Goal: Task Accomplishment & Management: Use online tool/utility

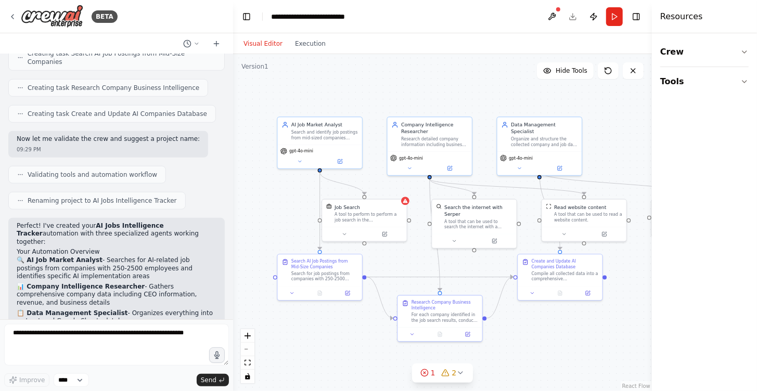
scroll to position [625, 0]
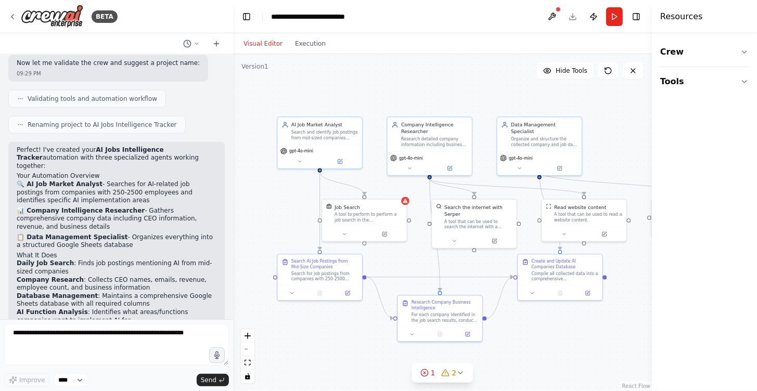
click at [310, 51] on div "Visual Editor Execution" at bounding box center [284, 43] width 95 height 21
click at [310, 45] on button "Execution" at bounding box center [310, 43] width 43 height 12
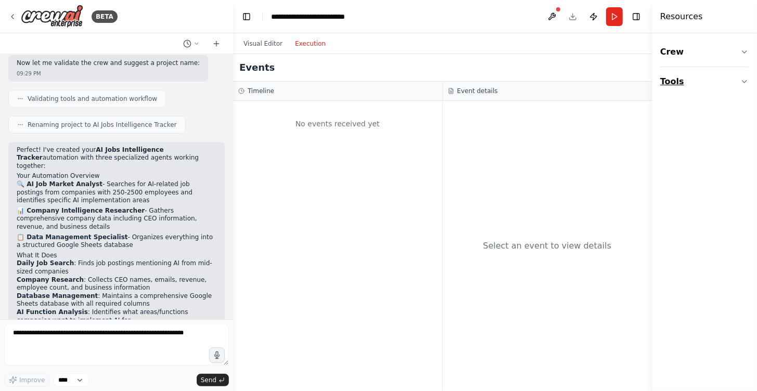
click at [739, 81] on button "Tools" at bounding box center [705, 81] width 88 height 29
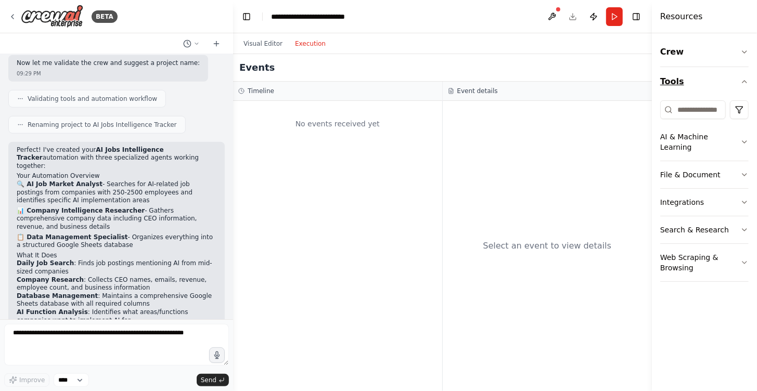
click at [740, 81] on button "Tools" at bounding box center [705, 81] width 88 height 29
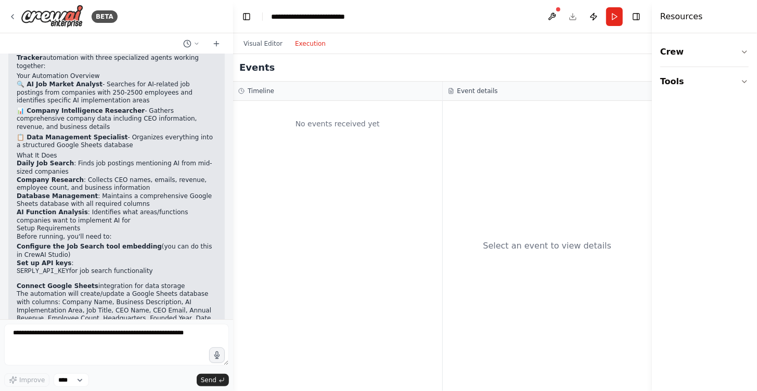
scroll to position [729, 0]
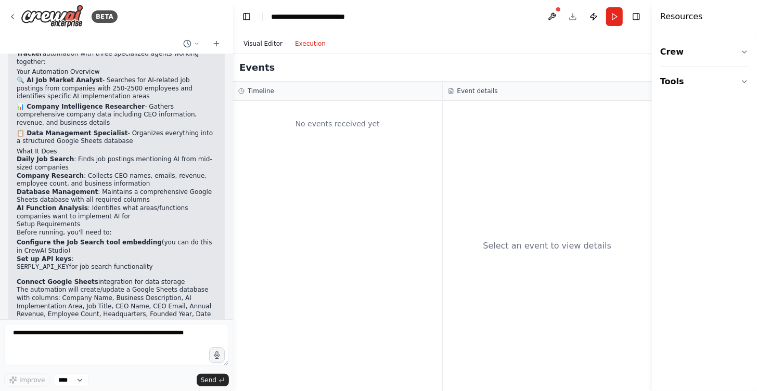
click at [269, 44] on button "Visual Editor" at bounding box center [263, 43] width 52 height 12
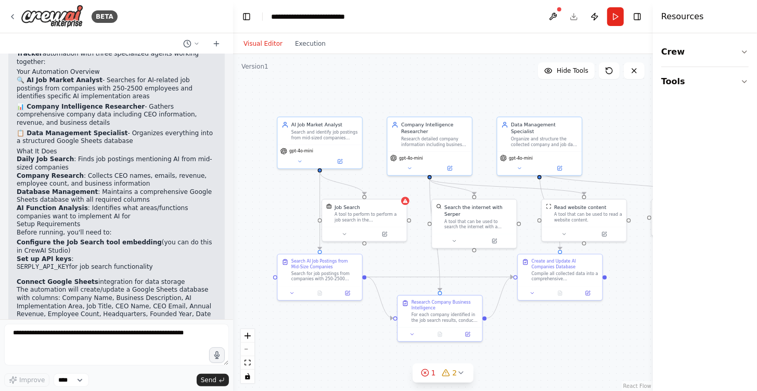
drag, startPoint x: 653, startPoint y: 151, endPoint x: 714, endPoint y: 154, distance: 61.5
click at [714, 154] on div "Resources Crew Tools" at bounding box center [705, 195] width 104 height 391
click at [743, 52] on icon "button" at bounding box center [745, 52] width 4 height 2
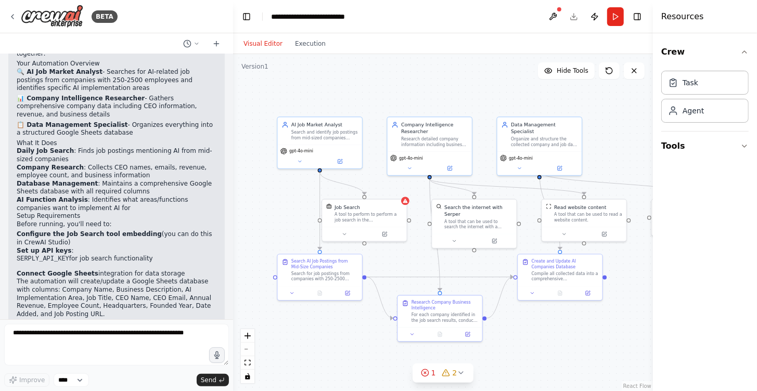
scroll to position [739, 0]
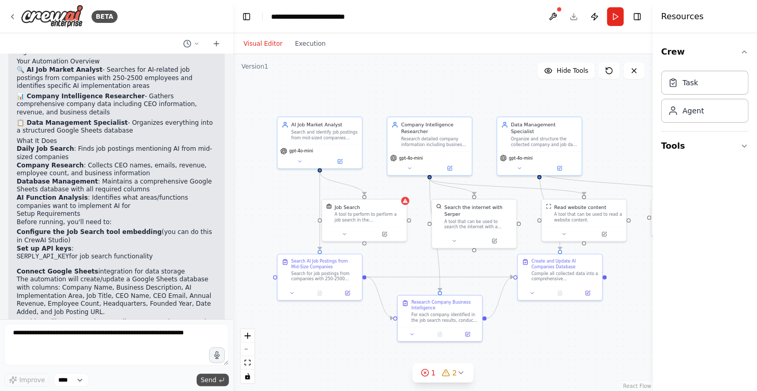
click at [206, 379] on span "Send" at bounding box center [209, 380] width 16 height 8
click at [614, 12] on button "Run" at bounding box center [615, 16] width 17 height 19
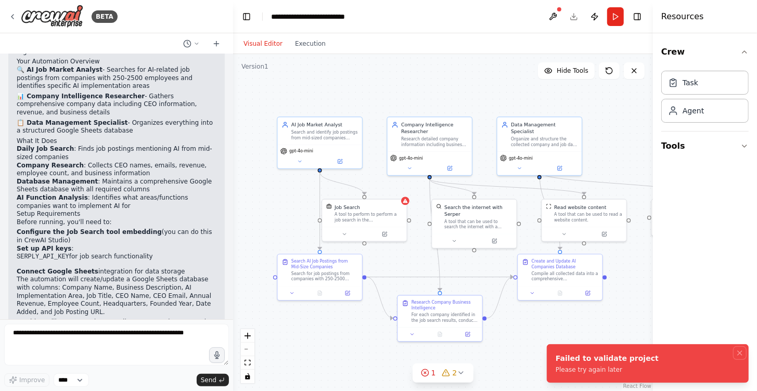
drag, startPoint x: 742, startPoint y: 351, endPoint x: 728, endPoint y: 351, distance: 14.6
click at [742, 351] on icon "Notifications (F8)" at bounding box center [740, 353] width 8 height 8
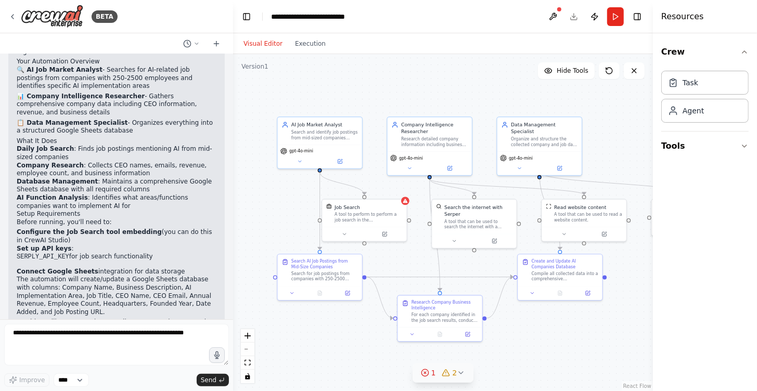
click at [462, 375] on icon at bounding box center [461, 373] width 8 height 8
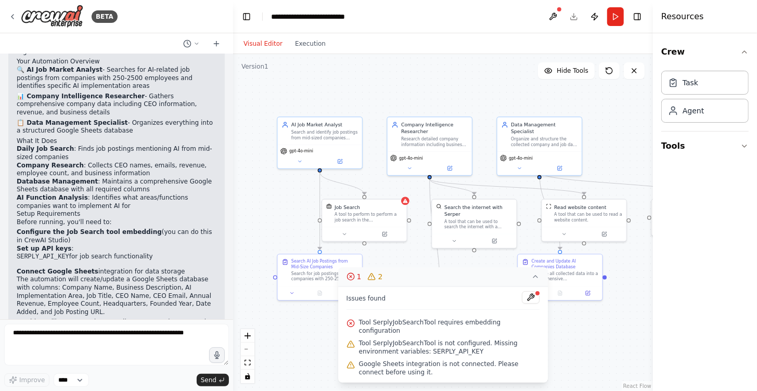
click at [592, 331] on div ".deletable-edge-delete-btn { width: 20px; height: 20px; border: 0px solid #ffff…" at bounding box center [443, 222] width 420 height 337
click at [687, 146] on button "Tools" at bounding box center [705, 146] width 87 height 29
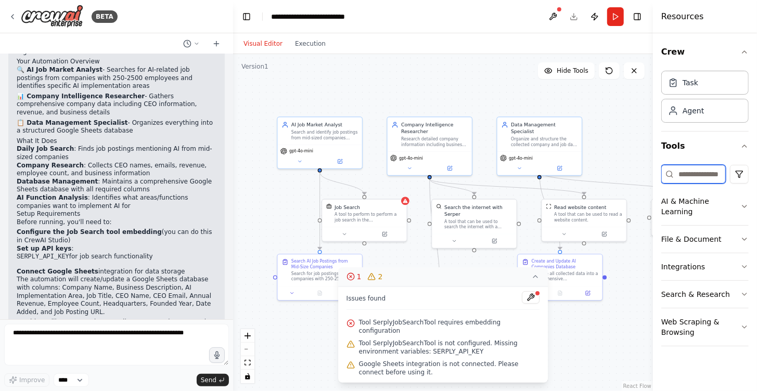
click at [697, 173] on input at bounding box center [694, 174] width 65 height 19
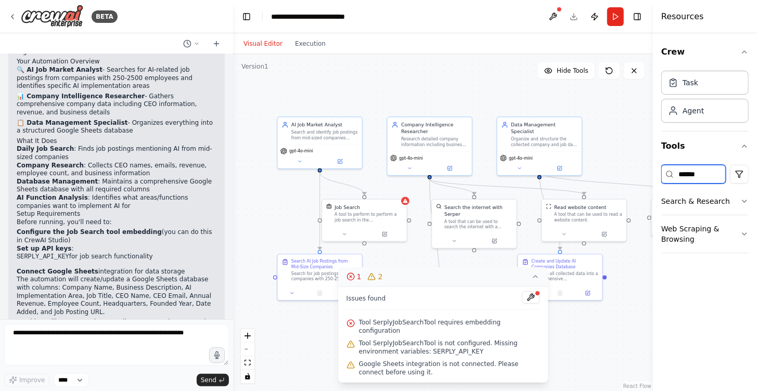
type input "******"
click at [739, 230] on button "Web Scraping & Browsing" at bounding box center [705, 233] width 87 height 37
click at [740, 202] on button "Search & Research" at bounding box center [705, 201] width 87 height 27
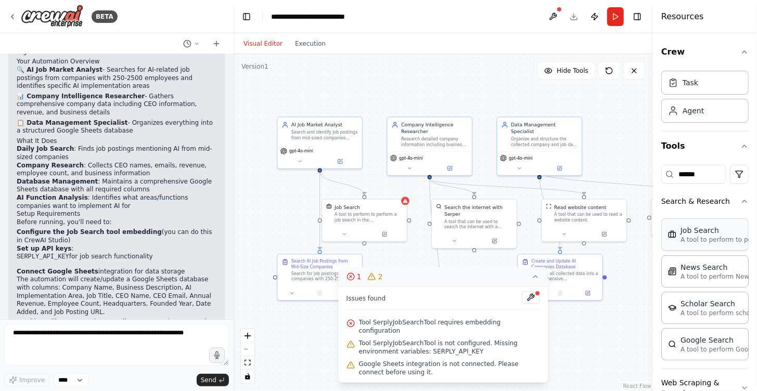
click at [704, 238] on p "A tool to perform to perform a job search in the [GEOGRAPHIC_DATA] with a searc…" at bounding box center [738, 240] width 115 height 8
click at [685, 238] on p "A tool to perform to perform a job search in the [GEOGRAPHIC_DATA] with a searc…" at bounding box center [738, 240] width 115 height 8
click at [677, 238] on div "Job Search A tool to perform to perform a job search in the US with a search_qu…" at bounding box center [727, 234] width 119 height 19
click at [682, 236] on p "A tool to perform to perform a job search in the [GEOGRAPHIC_DATA] with a searc…" at bounding box center [738, 240] width 115 height 8
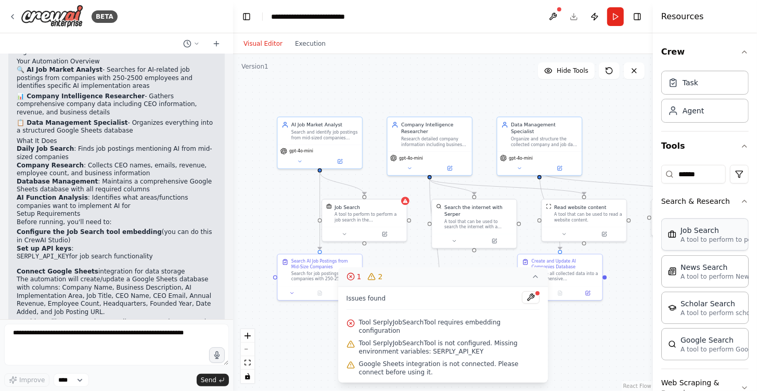
click at [709, 246] on div "Job Search A tool to perform to perform a job search in the US with a search_qu…" at bounding box center [705, 235] width 87 height 32
click at [345, 234] on icon at bounding box center [345, 233] width 6 height 6
click at [538, 281] on icon at bounding box center [535, 277] width 8 height 8
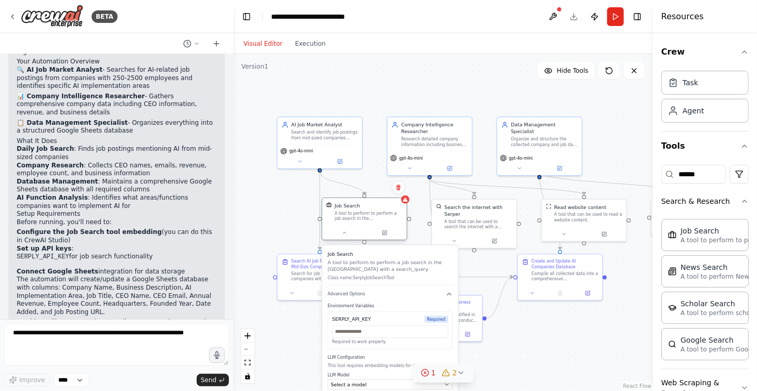
click at [385, 238] on div at bounding box center [364, 233] width 84 height 14
click at [385, 233] on icon at bounding box center [385, 233] width 4 height 4
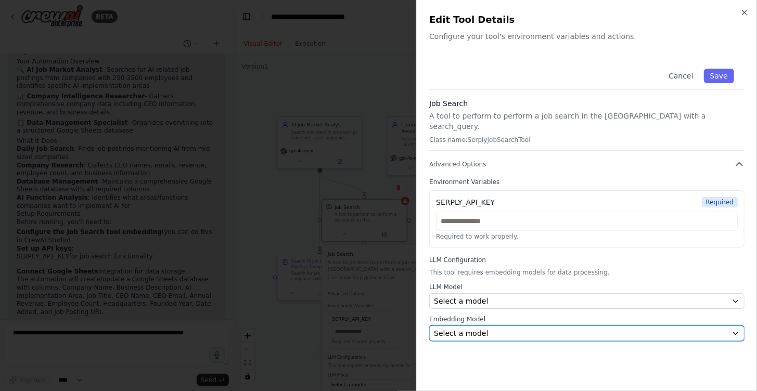
click at [614, 328] on div "Select a model" at bounding box center [581, 333] width 294 height 10
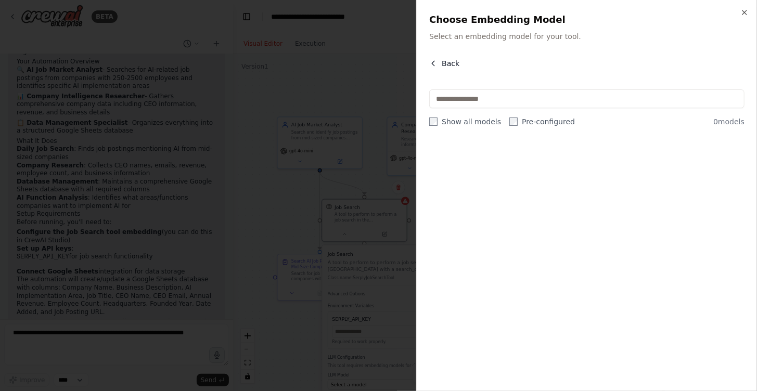
click at [435, 62] on icon "button" at bounding box center [433, 63] width 8 height 8
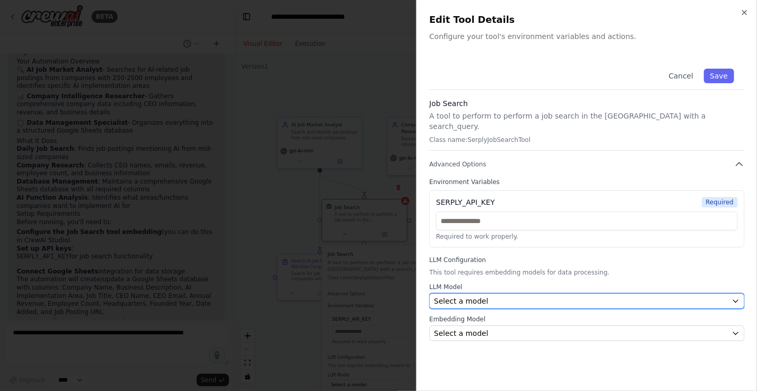
click at [476, 296] on span "Select a model" at bounding box center [461, 301] width 54 height 10
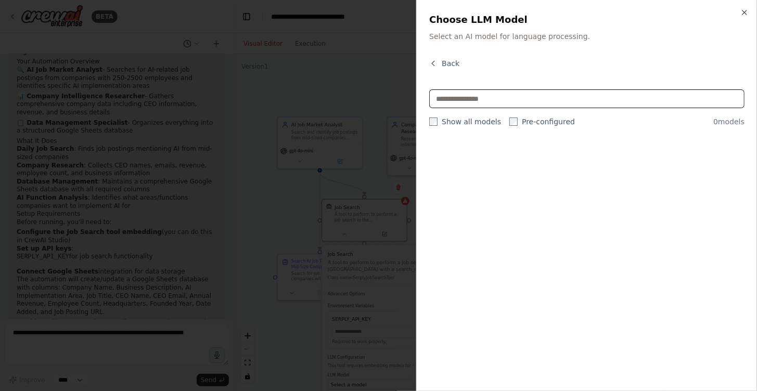
click at [479, 96] on input "text" at bounding box center [586, 99] width 315 height 19
type input "*"
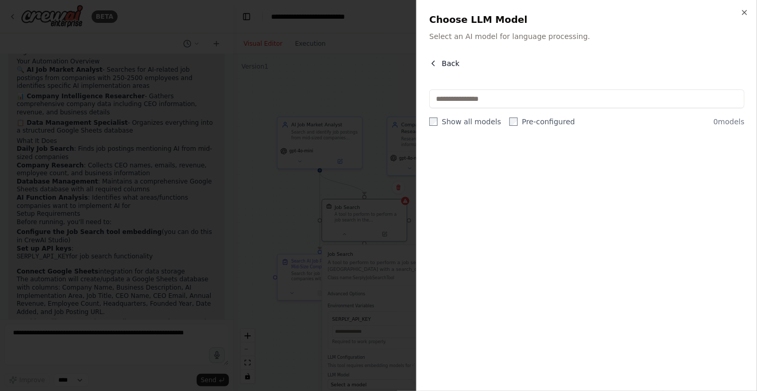
click at [432, 61] on icon "button" at bounding box center [433, 63] width 8 height 8
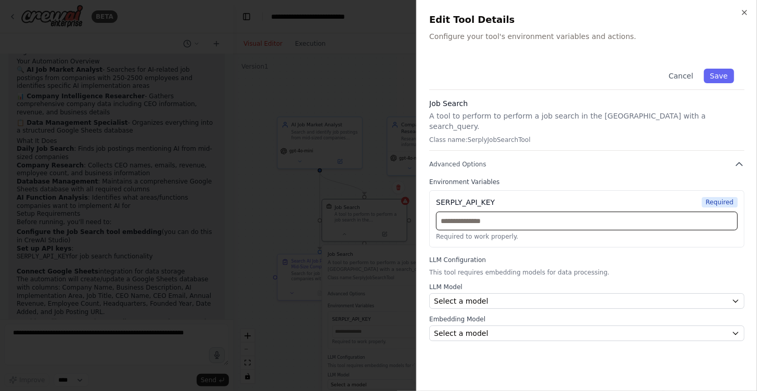
click at [455, 212] on input "text" at bounding box center [587, 221] width 302 height 19
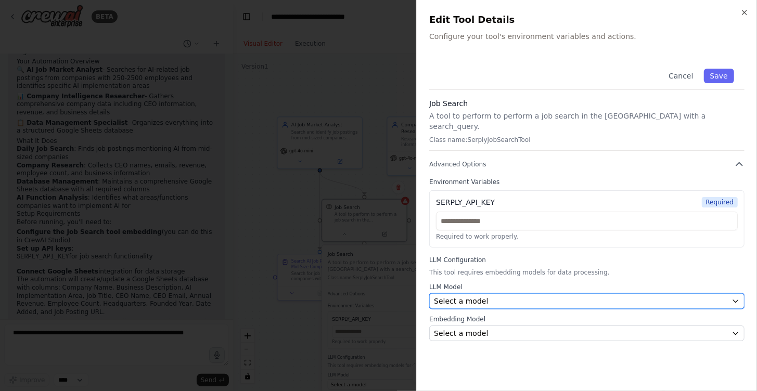
click at [481, 296] on div "Select a model" at bounding box center [581, 301] width 294 height 10
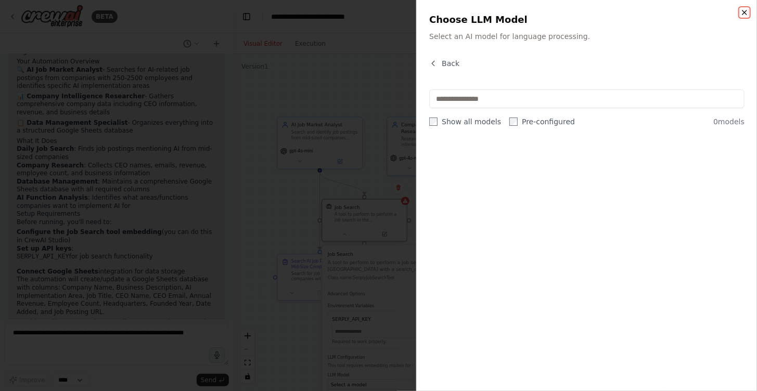
drag, startPoint x: 746, startPoint y: 16, endPoint x: 694, endPoint y: 17, distance: 52.1
click at [746, 16] on icon "button" at bounding box center [745, 12] width 8 height 8
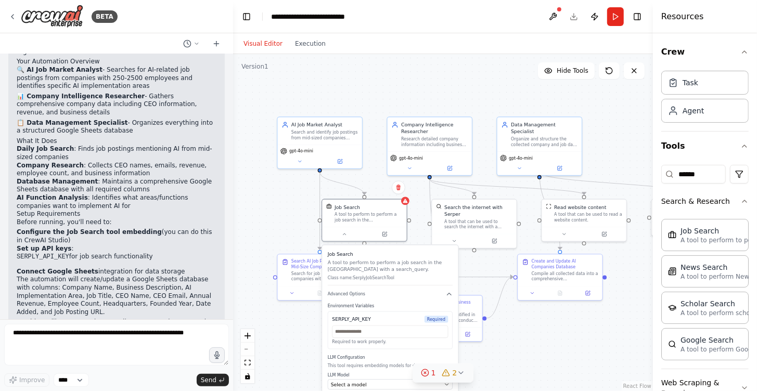
click at [676, 20] on h4 "Resources" at bounding box center [683, 16] width 43 height 12
click at [741, 52] on icon "button" at bounding box center [745, 52] width 8 height 8
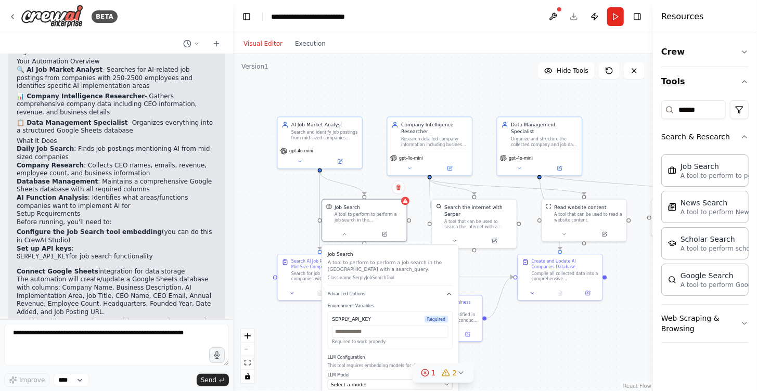
click at [744, 82] on icon "button" at bounding box center [745, 82] width 8 height 8
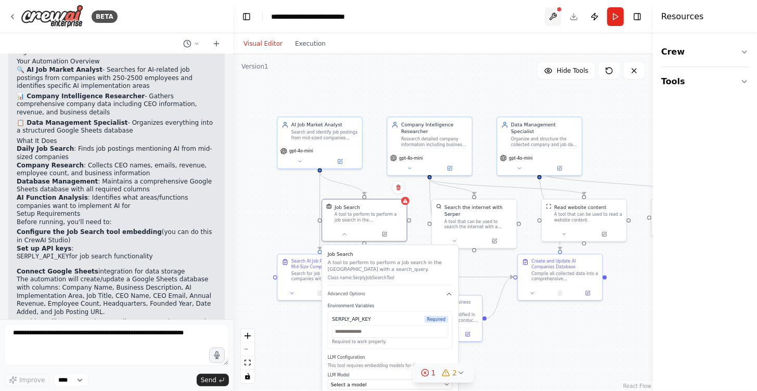
click at [556, 12] on button at bounding box center [553, 16] width 17 height 19
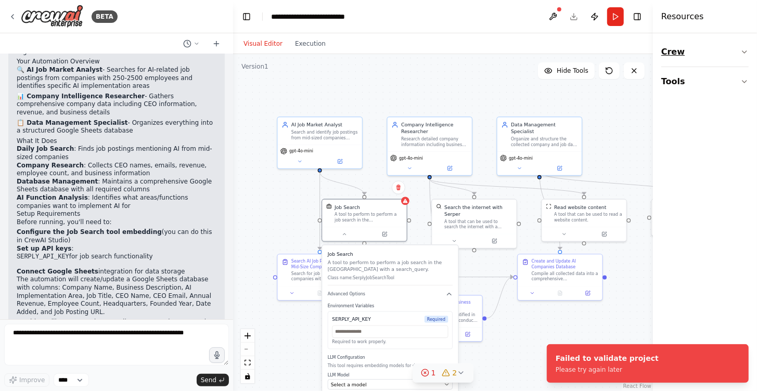
click at [728, 49] on button "Crew" at bounding box center [705, 51] width 87 height 29
click at [689, 84] on div "Task" at bounding box center [691, 82] width 16 height 10
click at [688, 83] on div "Task" at bounding box center [691, 82] width 16 height 10
click at [734, 47] on button "Crew" at bounding box center [705, 51] width 87 height 29
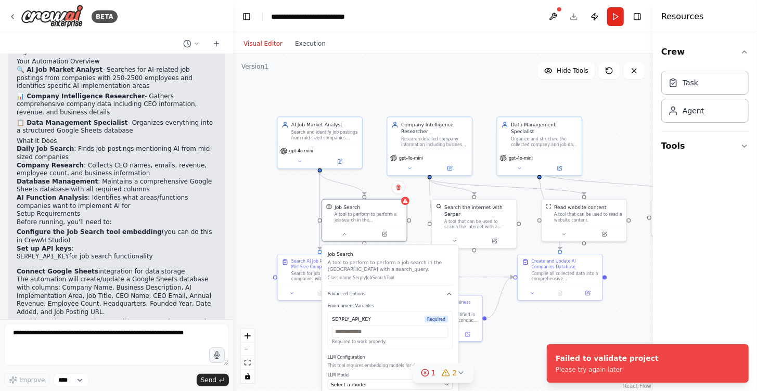
click at [253, 235] on div ".deletable-edge-delete-btn { width: 20px; height: 20px; border: 0px solid #ffff…" at bounding box center [443, 222] width 420 height 337
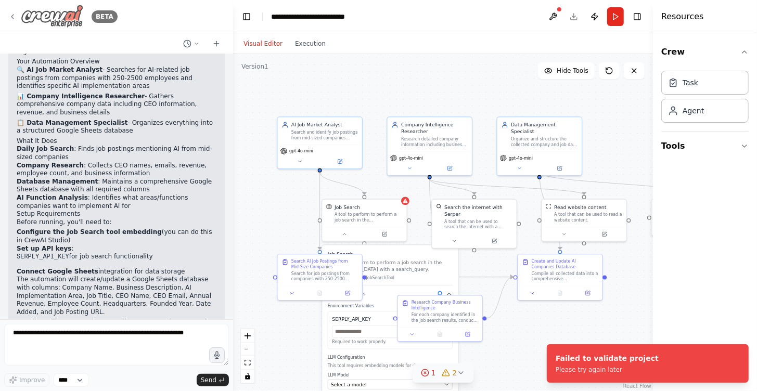
click at [47, 14] on img at bounding box center [52, 16] width 62 height 23
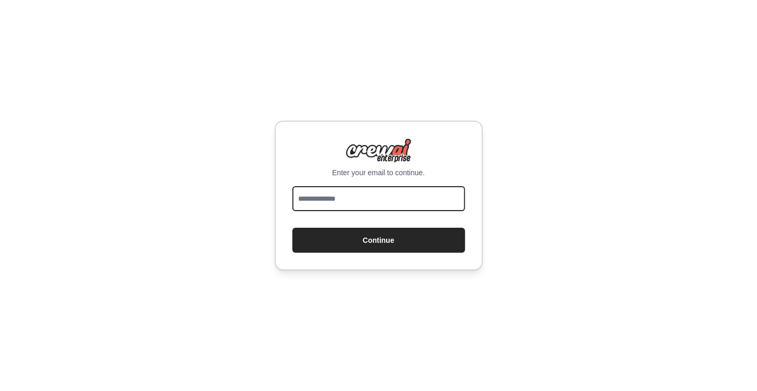
click at [341, 197] on input "email" at bounding box center [379, 198] width 173 height 25
type input "**********"
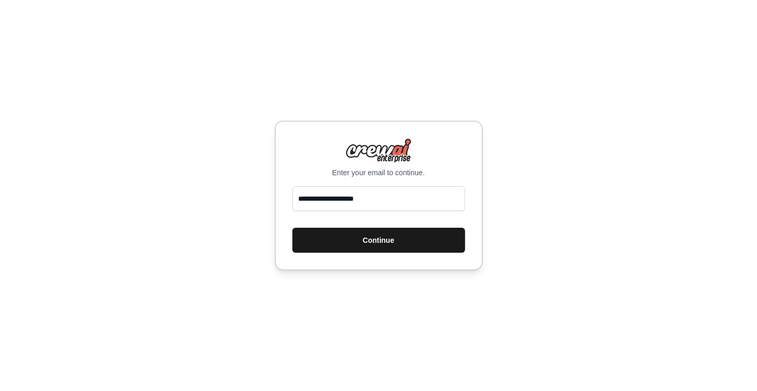
click at [386, 237] on button "Continue" at bounding box center [379, 240] width 173 height 25
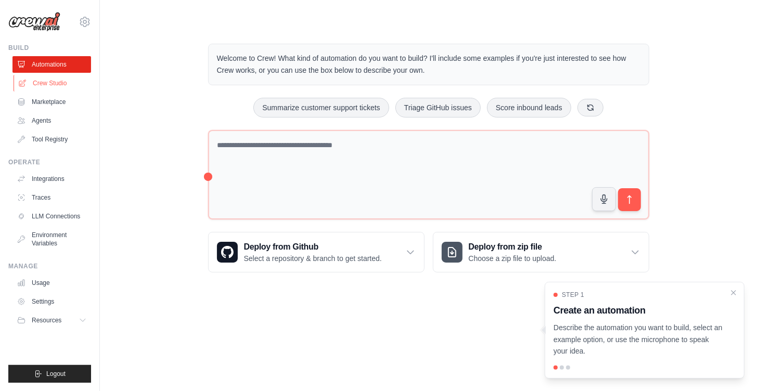
click at [60, 82] on link "Crew Studio" at bounding box center [53, 83] width 79 height 17
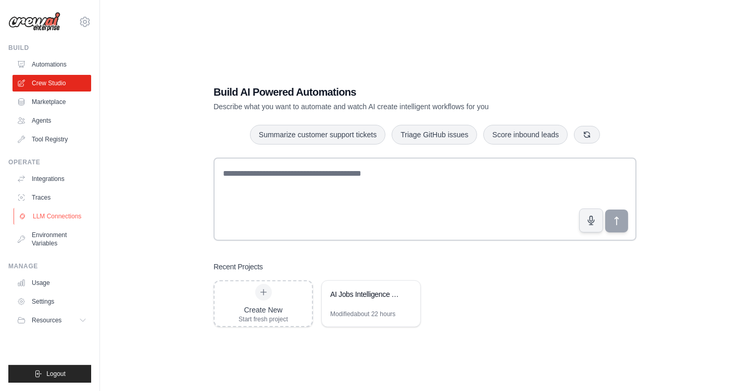
click at [71, 215] on link "LLM Connections" at bounding box center [53, 216] width 79 height 17
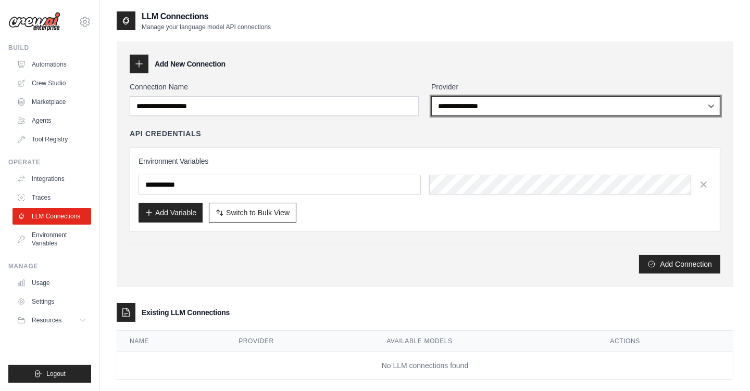
click at [576, 108] on select "**********" at bounding box center [575, 106] width 289 height 20
select select "******"
click at [431, 96] on select "**********" at bounding box center [575, 106] width 289 height 20
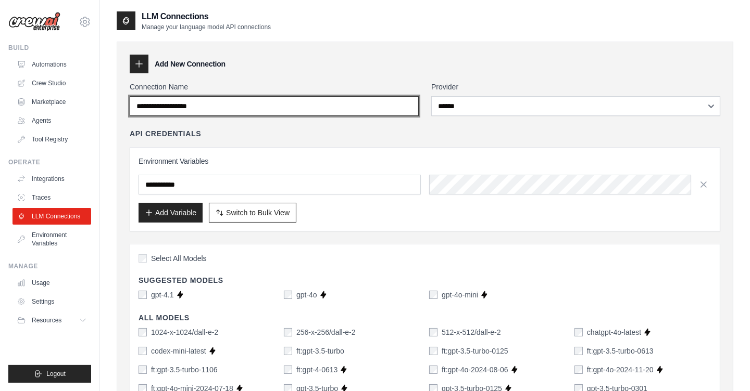
click at [330, 108] on input "Connection Name" at bounding box center [274, 106] width 289 height 20
type input "*****"
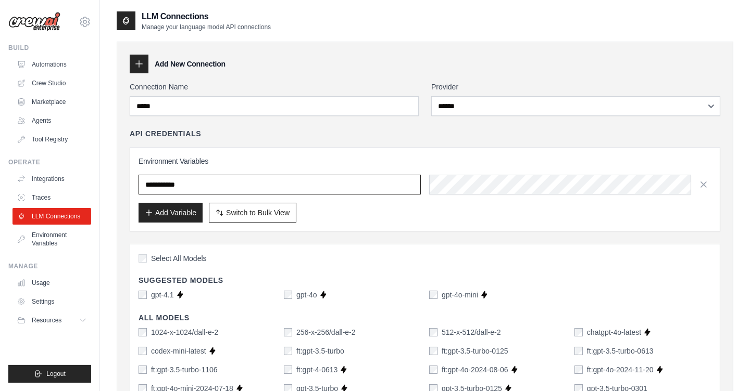
click at [184, 184] on input "text" at bounding box center [279, 185] width 282 height 20
click at [351, 218] on div "Add Variable Switch to Bulk View Switch to Table View" at bounding box center [424, 213] width 573 height 20
click at [263, 184] on input "text" at bounding box center [279, 185] width 282 height 20
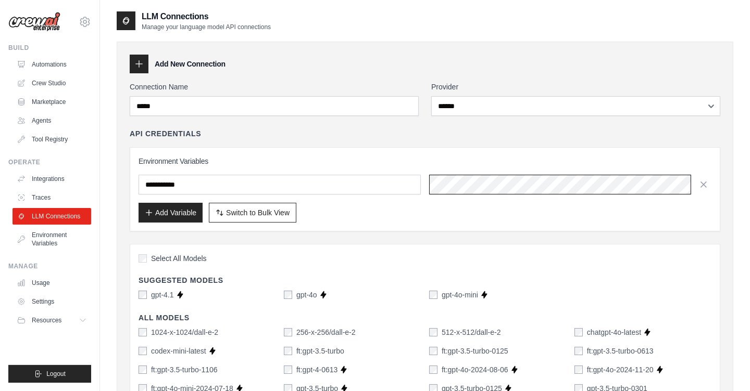
scroll to position [0, 408]
click at [354, 221] on div "Add Variable Switch to Bulk View Switch to Table View" at bounding box center [424, 213] width 573 height 20
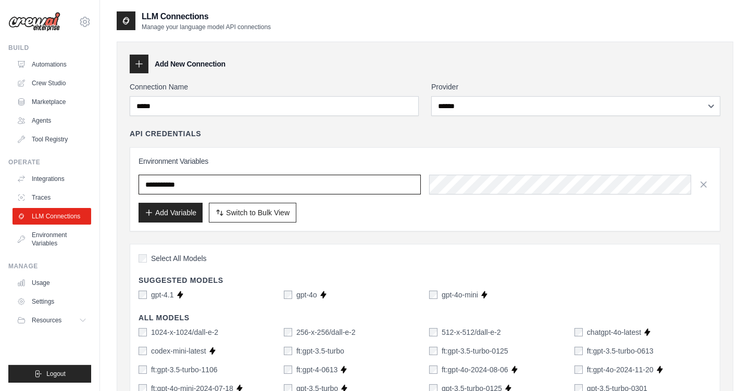
click at [153, 184] on input "text" at bounding box center [279, 185] width 282 height 20
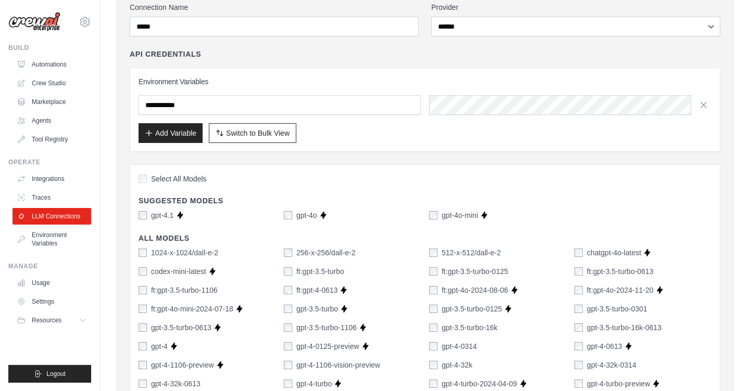
scroll to position [104, 0]
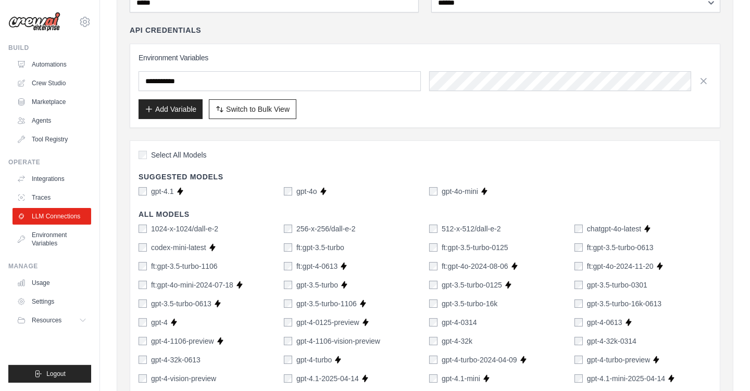
click at [54, 67] on link "Automations" at bounding box center [53, 64] width 79 height 17
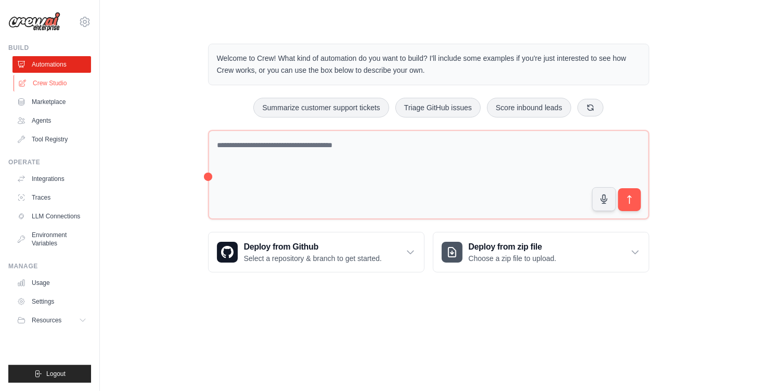
click at [56, 84] on link "Crew Studio" at bounding box center [53, 83] width 79 height 17
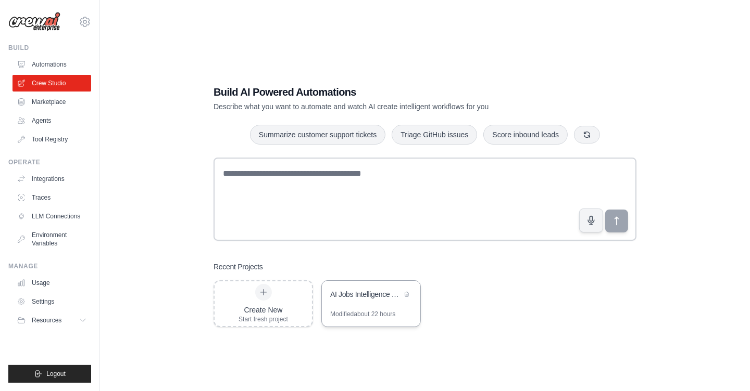
click at [371, 296] on div "AI Jobs Intelligence Tracker" at bounding box center [365, 294] width 71 height 10
click at [47, 182] on link "Integrations" at bounding box center [53, 179] width 79 height 17
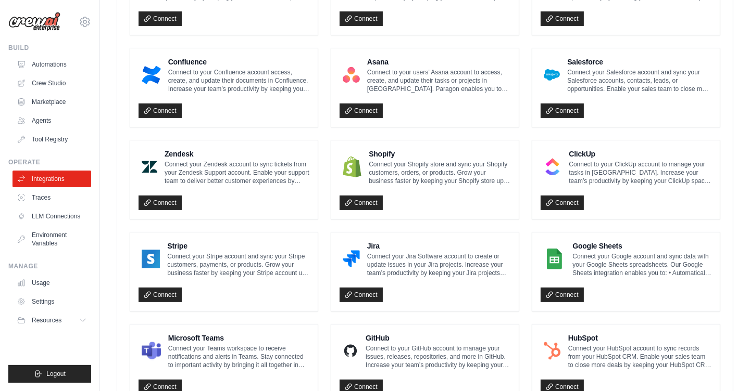
scroll to position [416, 0]
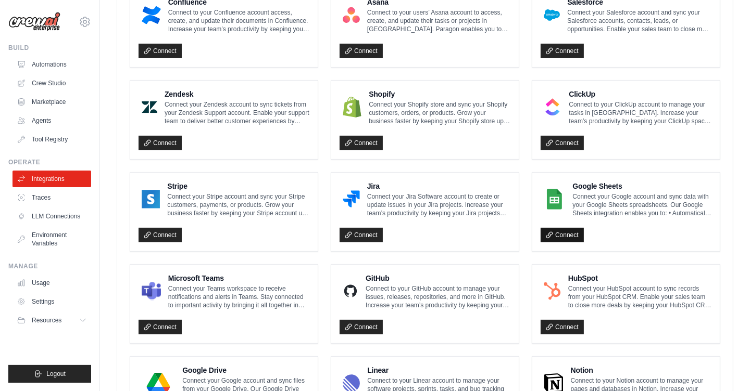
click at [567, 230] on link "Connect" at bounding box center [561, 235] width 43 height 15
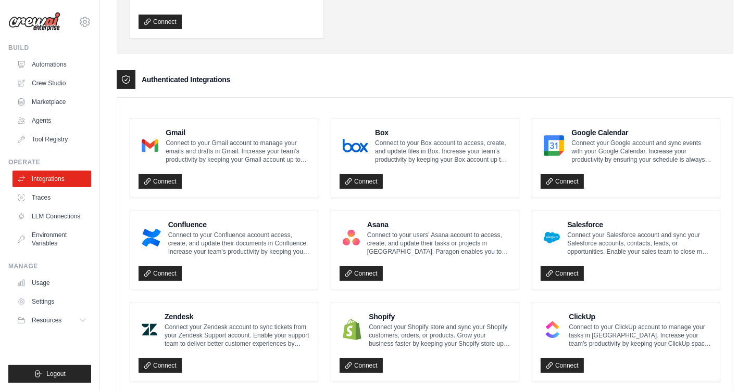
scroll to position [104, 0]
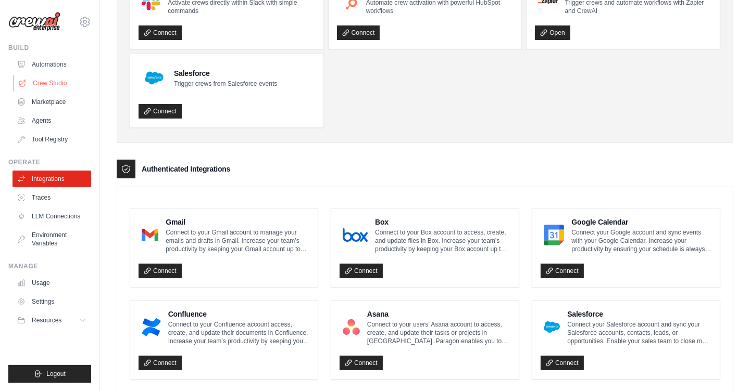
click at [43, 84] on link "Crew Studio" at bounding box center [53, 83] width 79 height 17
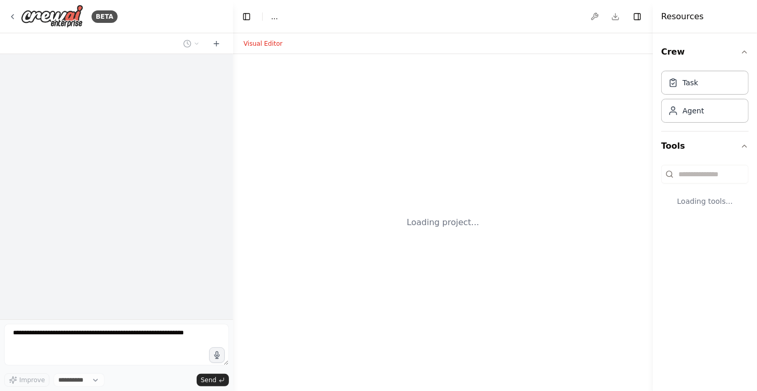
select select "****"
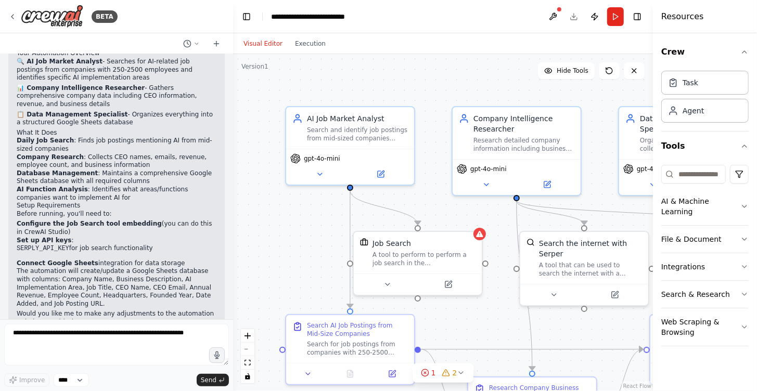
scroll to position [739, 0]
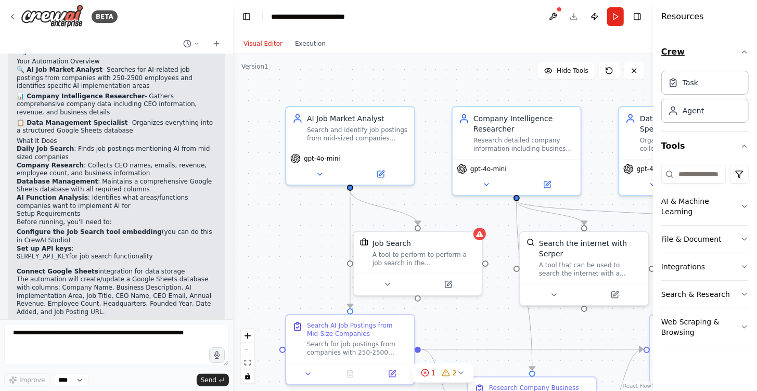
click at [745, 52] on icon "button" at bounding box center [745, 52] width 8 height 8
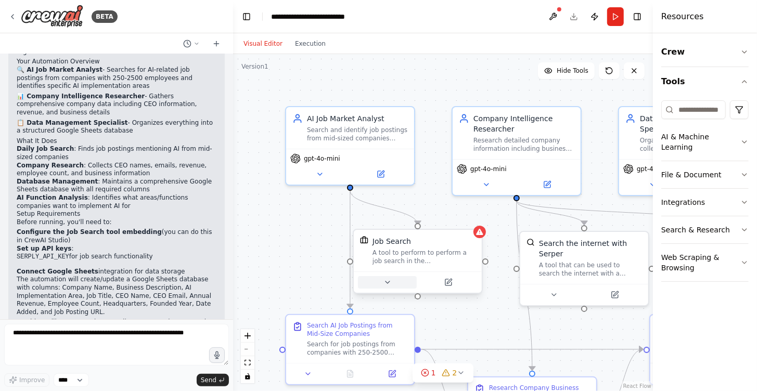
click at [392, 282] on button at bounding box center [387, 282] width 59 height 12
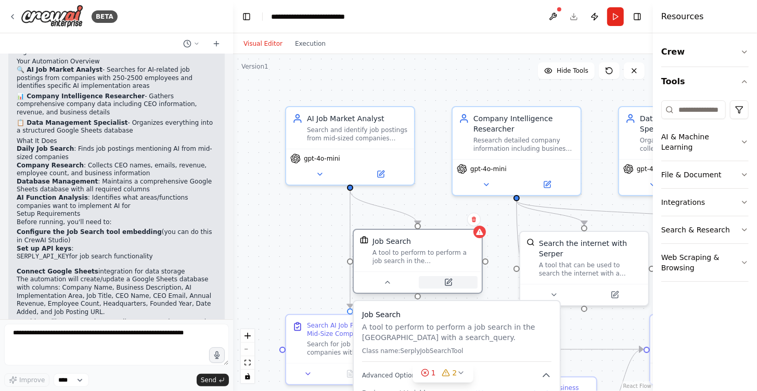
click at [448, 284] on icon at bounding box center [449, 283] width 6 height 6
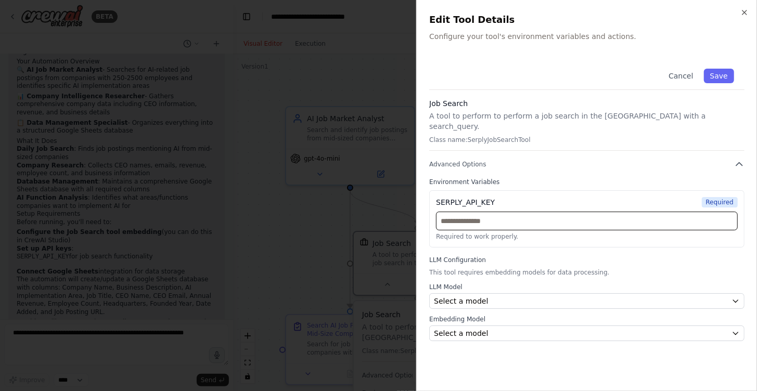
click at [475, 212] on input "text" at bounding box center [587, 221] width 302 height 19
paste input "**********"
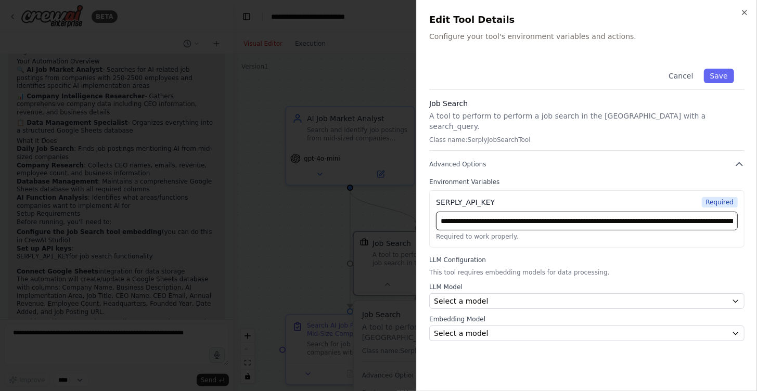
scroll to position [0, 335]
type input "**********"
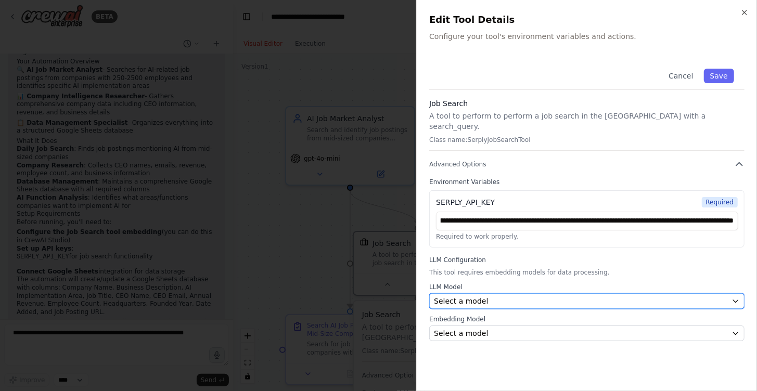
scroll to position [0, 0]
click at [460, 296] on span "Select a model" at bounding box center [461, 301] width 54 height 10
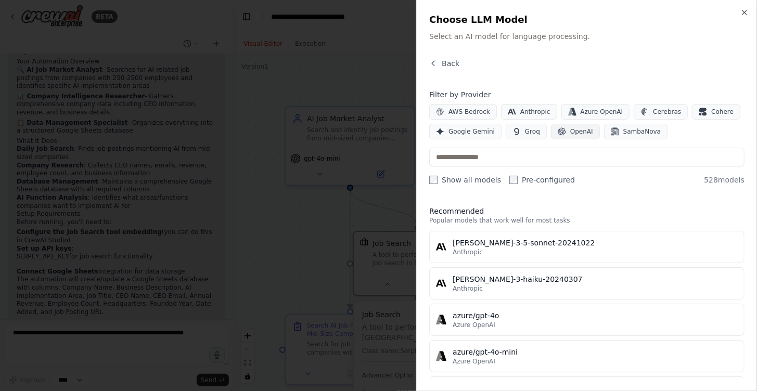
click at [570, 134] on span "OpenAI" at bounding box center [581, 132] width 23 height 8
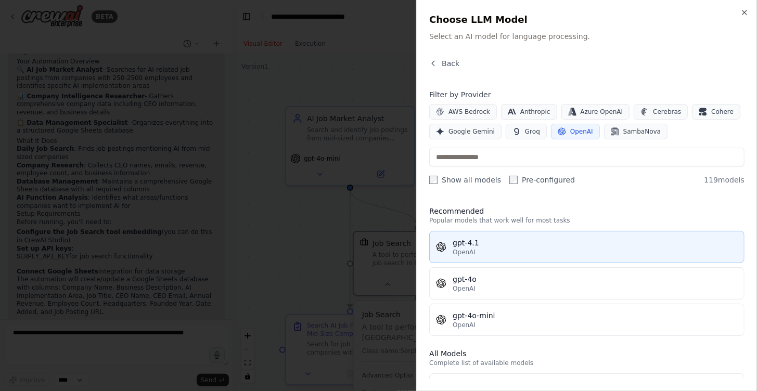
click at [534, 248] on div "OpenAI" at bounding box center [595, 252] width 285 height 8
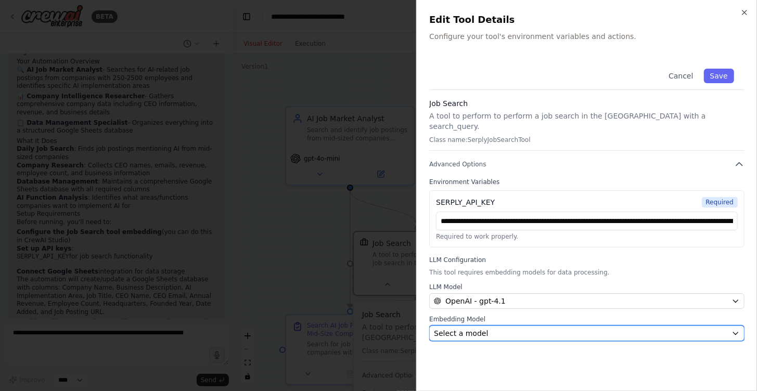
click at [486, 328] on div "Select a model" at bounding box center [581, 333] width 294 height 10
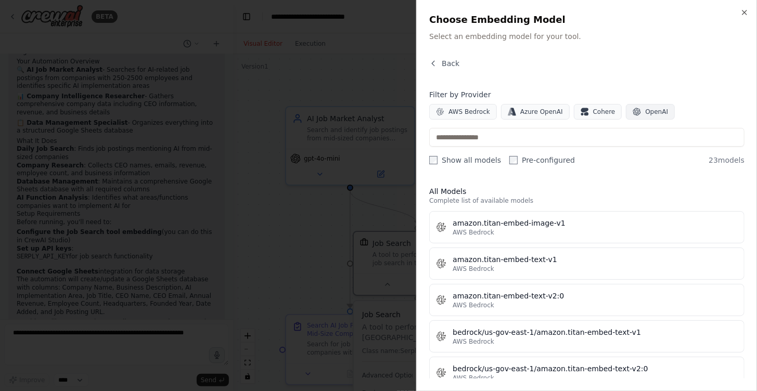
click at [645, 109] on span "OpenAI" at bounding box center [656, 112] width 23 height 8
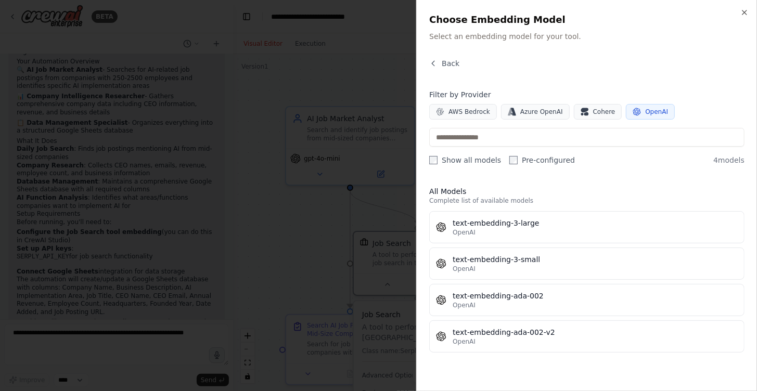
click at [484, 221] on div "text-embedding-3-large" at bounding box center [595, 223] width 285 height 10
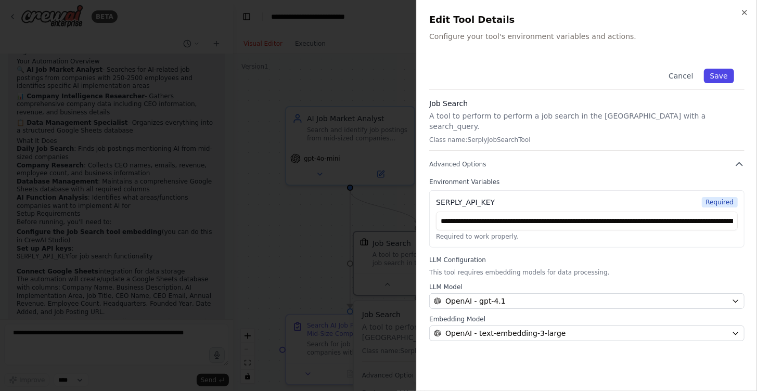
click at [725, 73] on button "Save" at bounding box center [719, 76] width 30 height 15
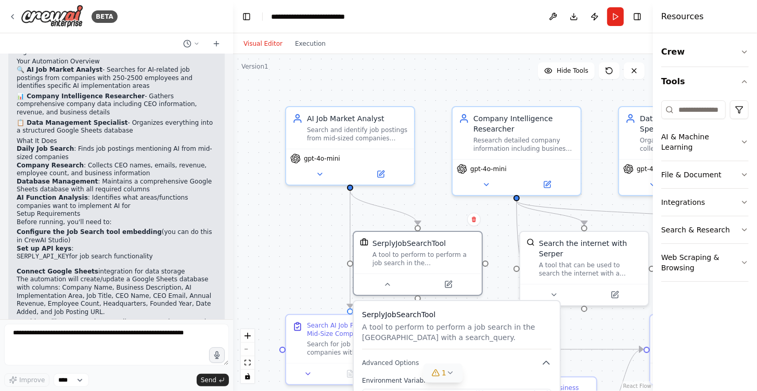
click at [451, 376] on icon at bounding box center [451, 373] width 8 height 8
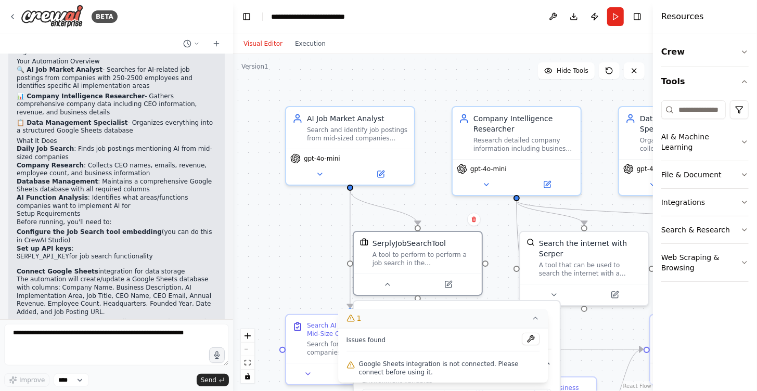
click at [618, 327] on div ".deletable-edge-delete-btn { width: 20px; height: 20px; border: 0px solid #ffff…" at bounding box center [443, 222] width 420 height 337
click at [534, 316] on icon at bounding box center [535, 318] width 8 height 8
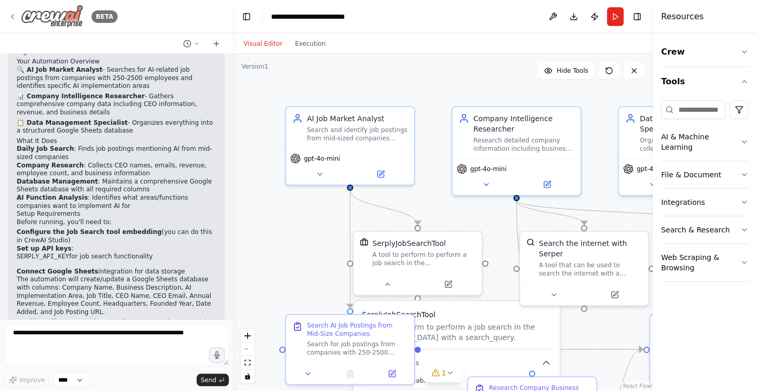
click at [11, 13] on icon at bounding box center [12, 16] width 8 height 8
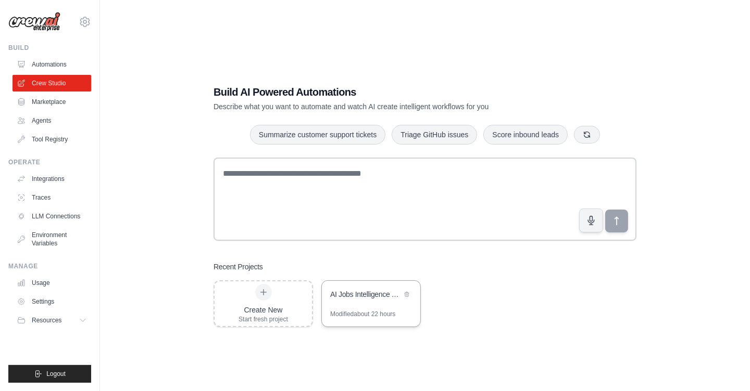
click at [345, 296] on div "AI Jobs Intelligence Tracker" at bounding box center [365, 294] width 71 height 10
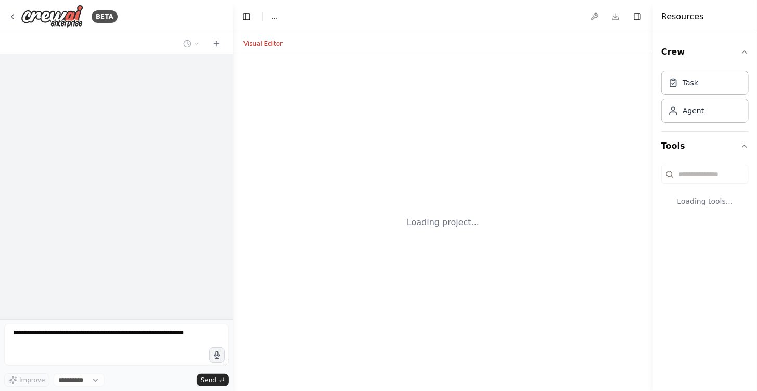
select select "****"
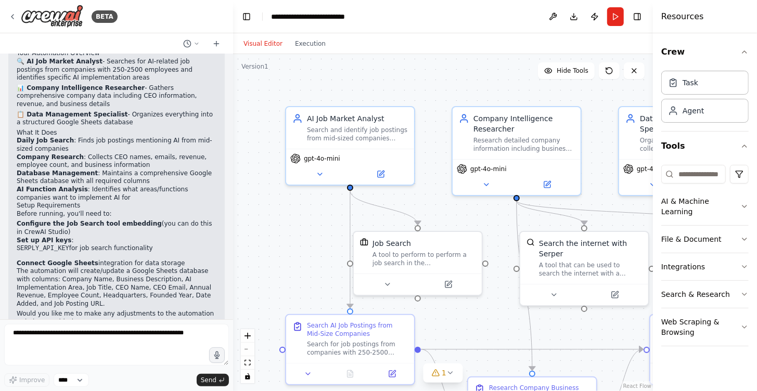
scroll to position [739, 0]
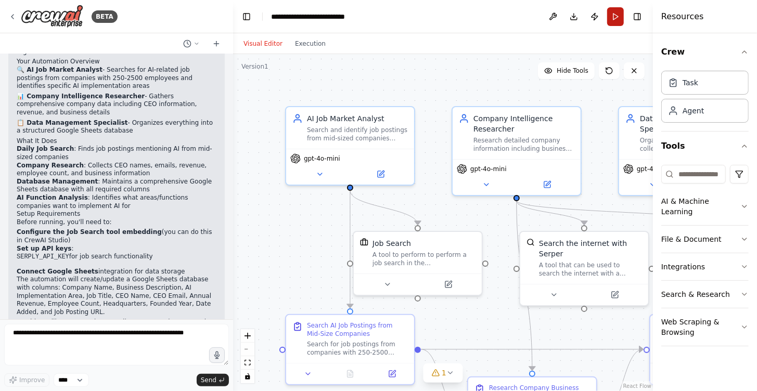
click at [617, 17] on button "Run" at bounding box center [615, 16] width 17 height 19
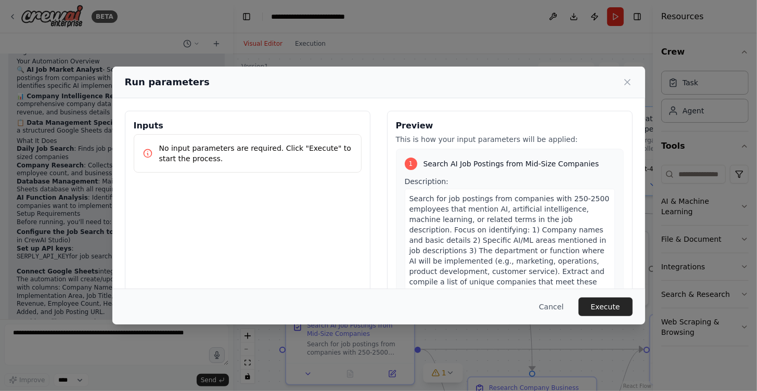
click at [605, 309] on button "Execute" at bounding box center [606, 307] width 54 height 19
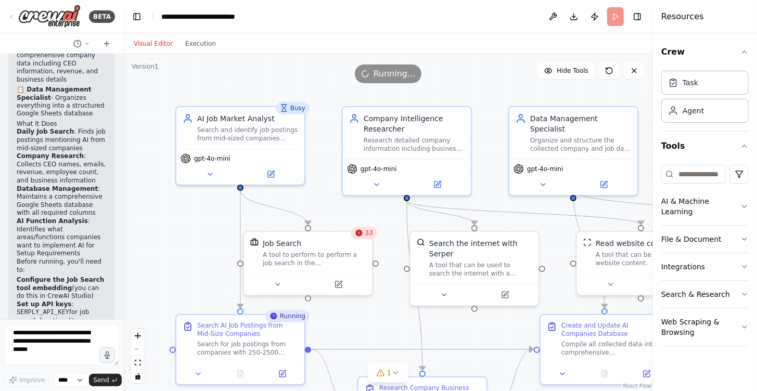
scroll to position [1305, 0]
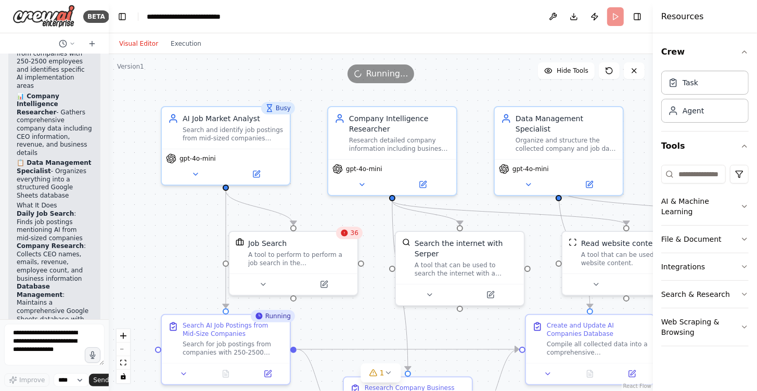
drag, startPoint x: 232, startPoint y: 178, endPoint x: 58, endPoint y: 164, distance: 174.4
click at [58, 164] on div "BETA I want to search job postings by companies with employees between 250 and …" at bounding box center [54, 195] width 109 height 391
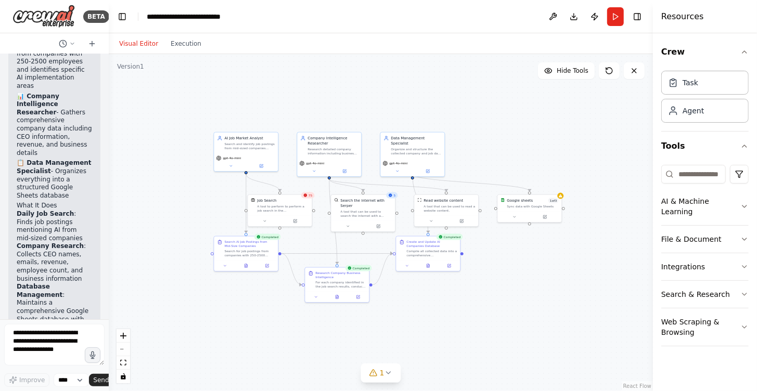
drag, startPoint x: 556, startPoint y: 126, endPoint x: 401, endPoint y: 92, distance: 158.9
click at [401, 92] on div ".deletable-edge-delete-btn { width: 20px; height: 20px; border: 0px solid #ffff…" at bounding box center [381, 222] width 544 height 337
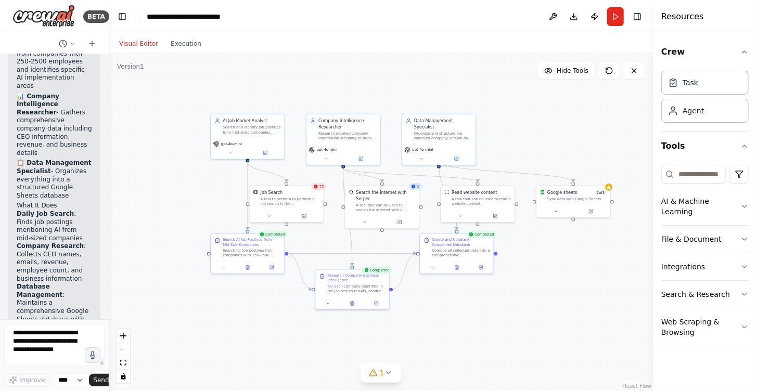
drag, startPoint x: 530, startPoint y: 275, endPoint x: 582, endPoint y: 282, distance: 52.4
click at [582, 282] on div ".deletable-edge-delete-btn { width: 20px; height: 20px; border: 0px solid #ffff…" at bounding box center [381, 222] width 544 height 337
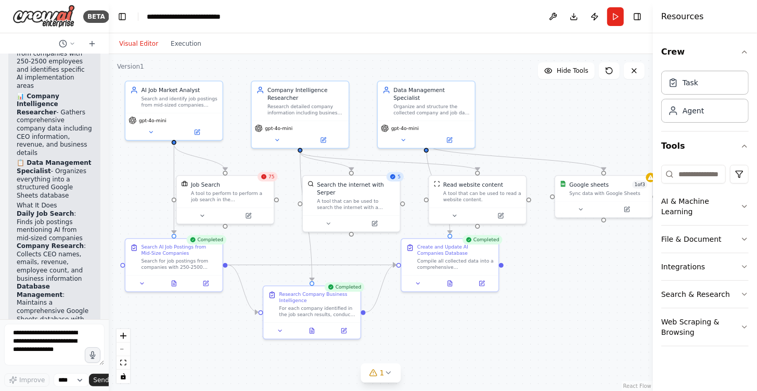
drag, startPoint x: 564, startPoint y: 283, endPoint x: 589, endPoint y: 302, distance: 30.8
click at [592, 302] on div ".deletable-edge-delete-btn { width: 20px; height: 20px; border: 0px solid #ffff…" at bounding box center [381, 222] width 544 height 337
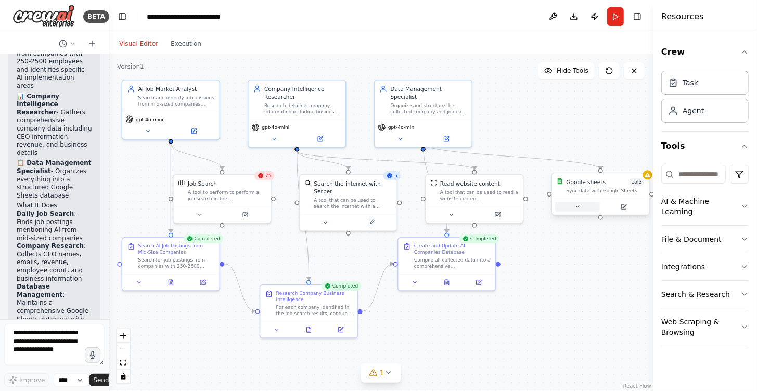
click at [577, 204] on icon at bounding box center [578, 207] width 6 height 6
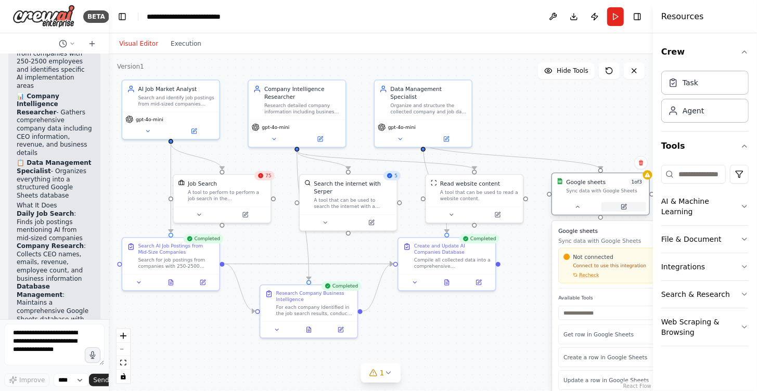
click at [624, 206] on icon at bounding box center [625, 207] width 4 height 4
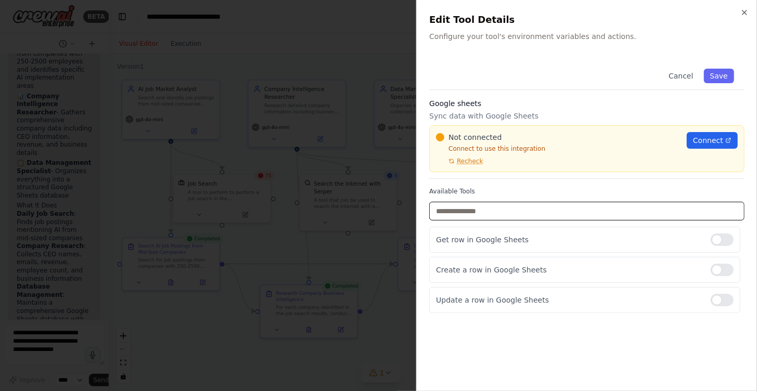
click at [477, 215] on input "text" at bounding box center [586, 211] width 315 height 19
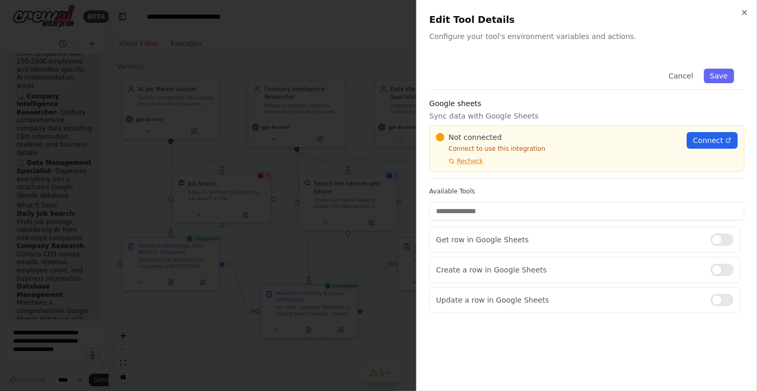
click at [463, 107] on h3 "Google sheets" at bounding box center [586, 103] width 315 height 10
click at [463, 99] on h3 "Google sheets" at bounding box center [586, 103] width 315 height 10
click at [461, 108] on h3 "Google sheets" at bounding box center [586, 103] width 315 height 10
click at [465, 161] on span "Recheck" at bounding box center [470, 161] width 26 height 8
click at [719, 138] on span "Connect" at bounding box center [708, 140] width 30 height 10
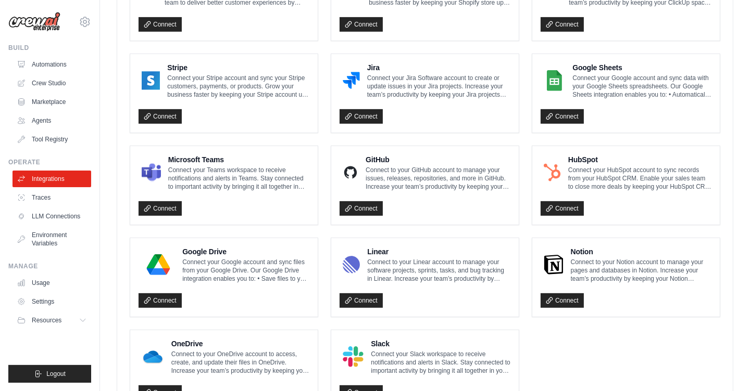
scroll to position [468, 0]
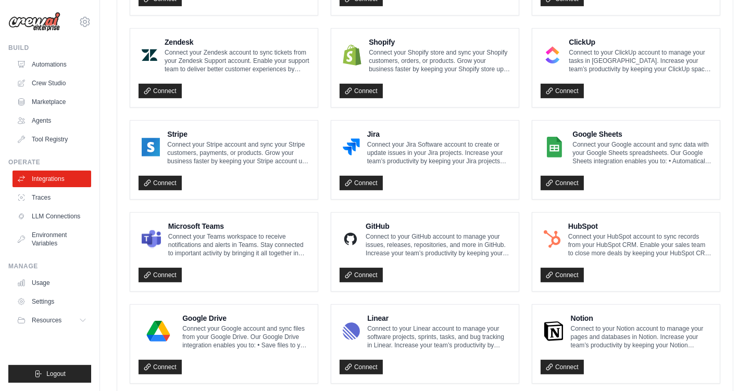
click at [590, 141] on p "Connect your Google account and sync data with your Google Sheets spreadsheets.…" at bounding box center [641, 153] width 139 height 25
click at [550, 146] on img at bounding box center [553, 147] width 21 height 21
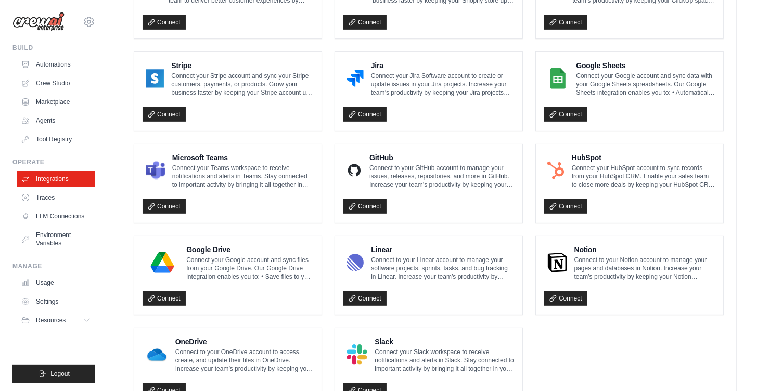
scroll to position [426, 0]
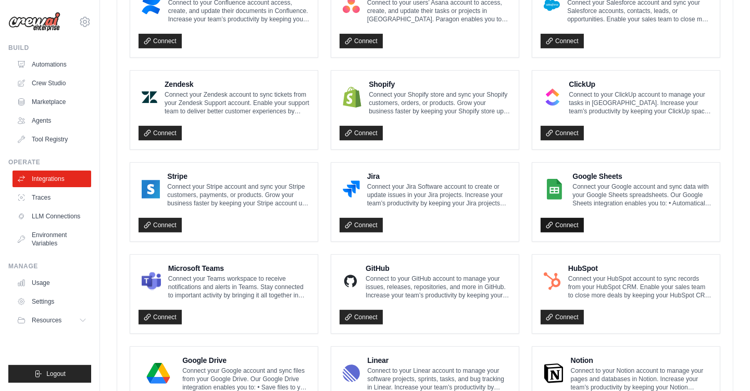
click at [560, 223] on link "Connect" at bounding box center [561, 225] width 43 height 15
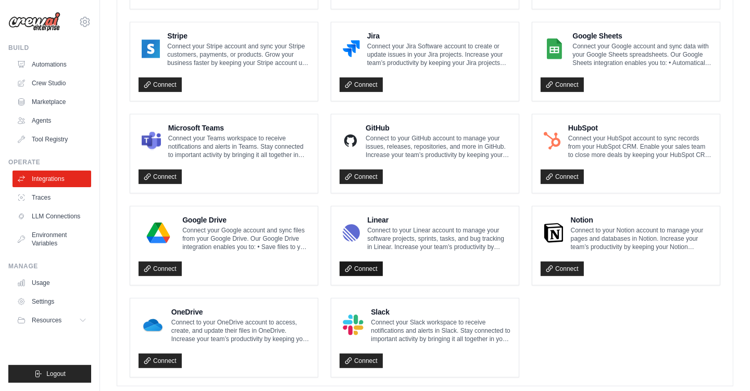
scroll to position [617, 0]
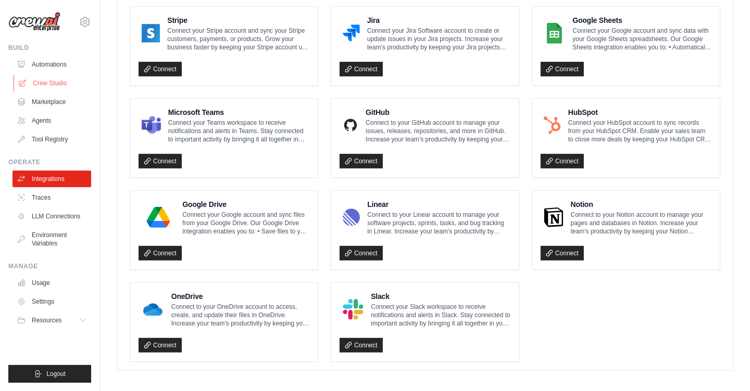
click at [52, 81] on link "Crew Studio" at bounding box center [53, 83] width 79 height 17
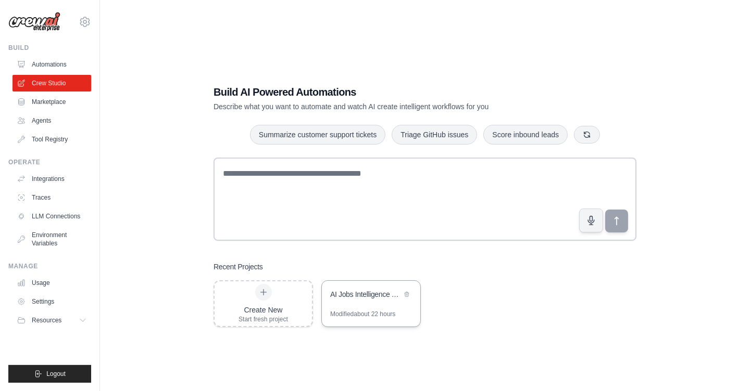
click at [350, 299] on div "AI Jobs Intelligence Tracker" at bounding box center [365, 294] width 71 height 10
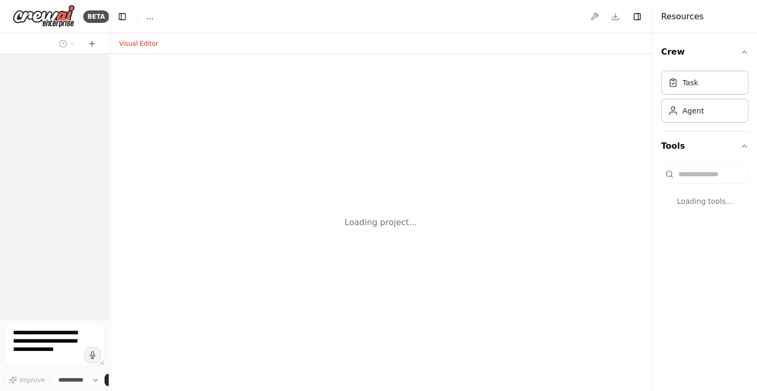
select select "****"
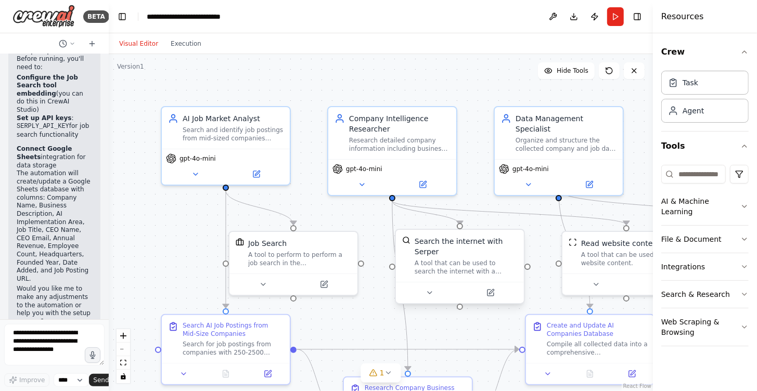
scroll to position [1622, 0]
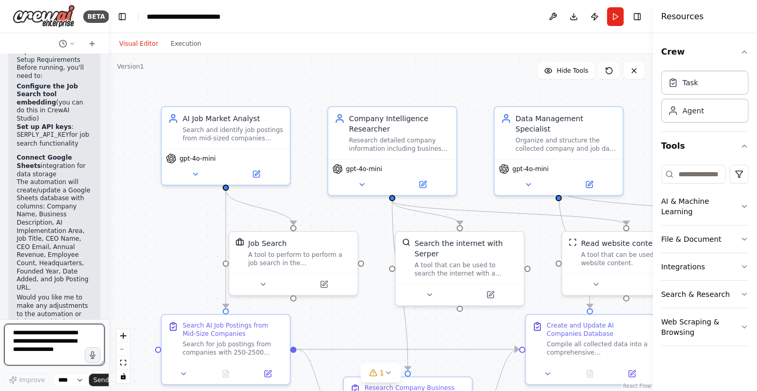
click at [39, 341] on textarea at bounding box center [54, 345] width 100 height 42
drag, startPoint x: 13, startPoint y: 332, endPoint x: 71, endPoint y: 357, distance: 63.4
click at [72, 358] on textarea at bounding box center [54, 345] width 100 height 42
type textarea "**********"
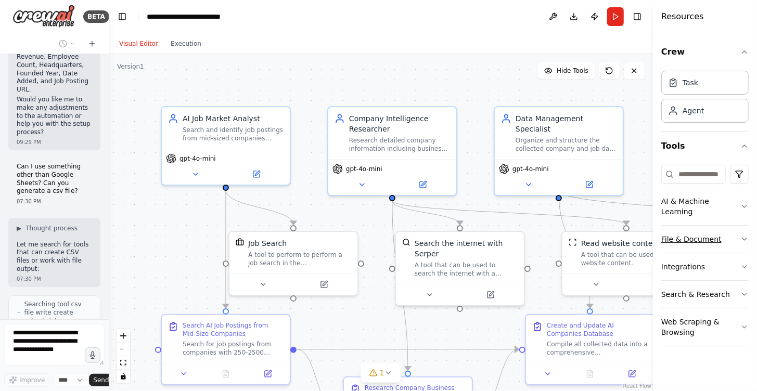
scroll to position [1863, 0]
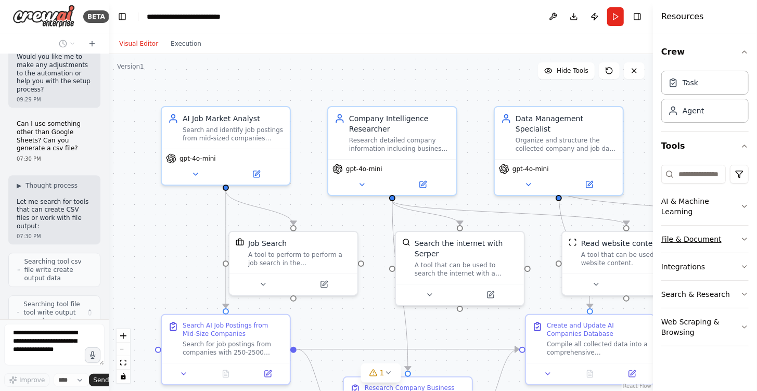
click at [693, 230] on button "File & Document" at bounding box center [705, 239] width 87 height 27
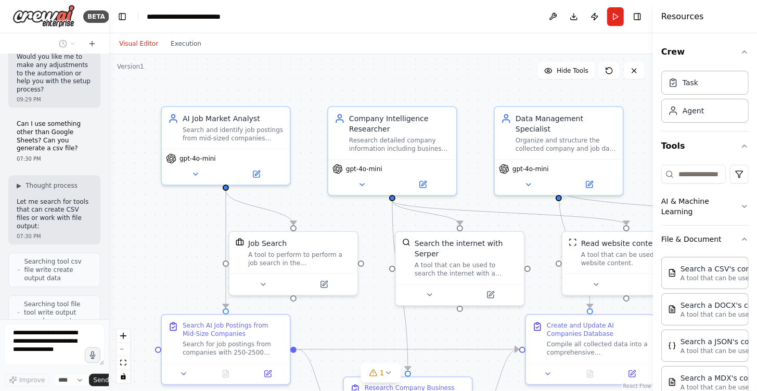
scroll to position [1914, 0]
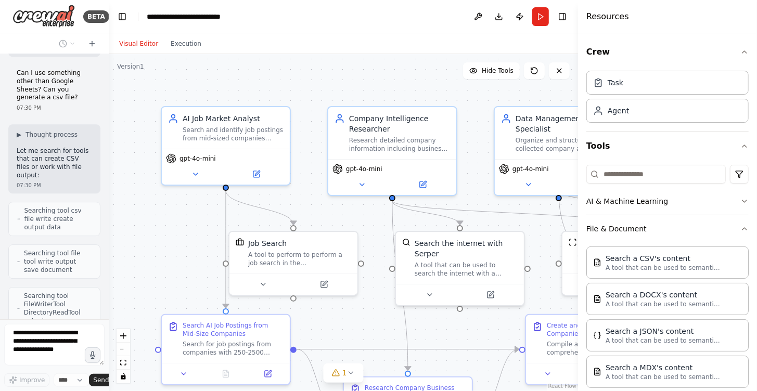
drag, startPoint x: 654, startPoint y: 218, endPoint x: 580, endPoint y: 220, distance: 73.4
click at [579, 219] on div at bounding box center [580, 195] width 4 height 391
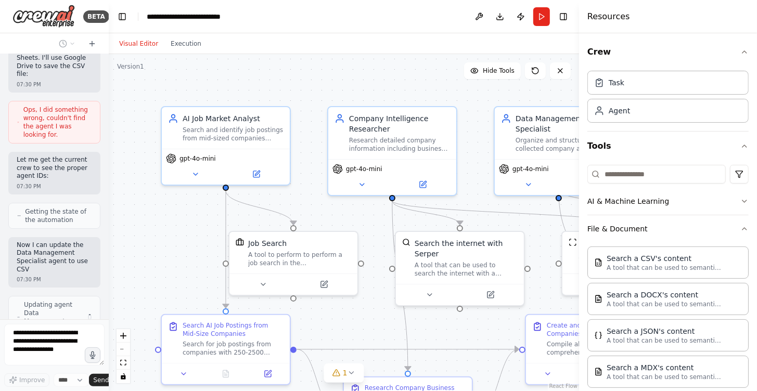
scroll to position [2267, 0]
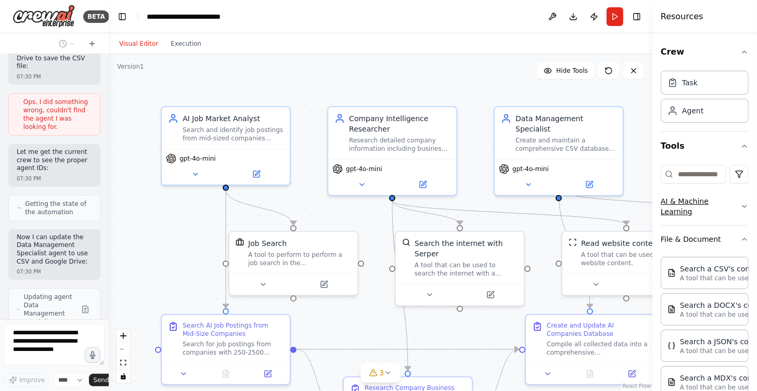
drag, startPoint x: 579, startPoint y: 210, endPoint x: 700, endPoint y: 217, distance: 120.4
click at [705, 214] on div "Resources Crew Task Agent Tools AI & Machine Learning File & Document Search a …" at bounding box center [705, 195] width 105 height 391
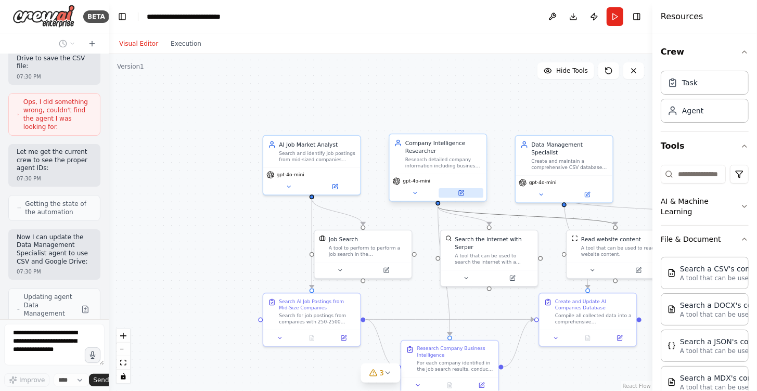
drag, startPoint x: 538, startPoint y: 217, endPoint x: 457, endPoint y: 192, distance: 84.5
click at [455, 191] on div ".deletable-edge-delete-btn { width: 20px; height: 20px; border: 0px solid #ffff…" at bounding box center [429, 224] width 412 height 256
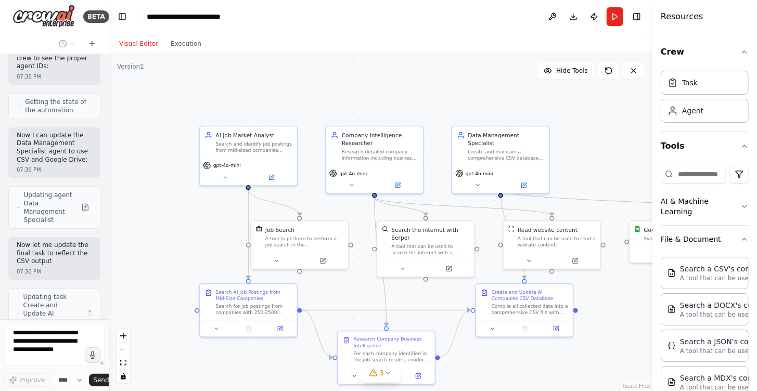
scroll to position [2377, 0]
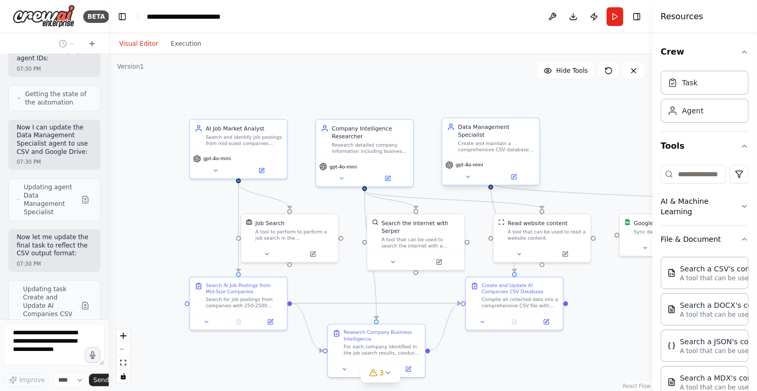
drag, startPoint x: 486, startPoint y: 111, endPoint x: 447, endPoint y: 129, distance: 43.6
click at [414, 96] on div ".deletable-edge-delete-btn { width: 20px; height: 20px; border: 0px solid #ffff…" at bounding box center [381, 222] width 544 height 337
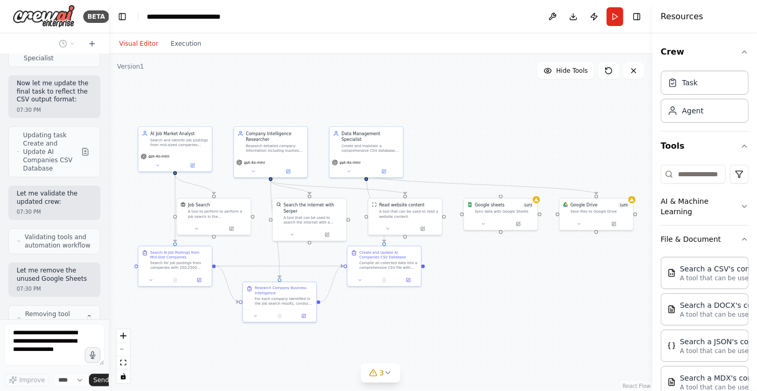
scroll to position [2539, 0]
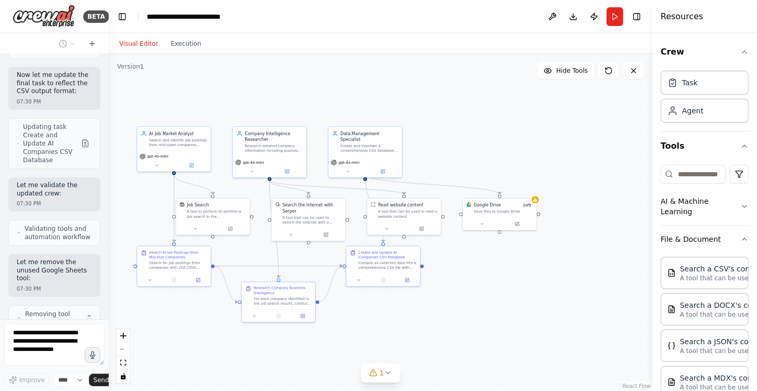
drag, startPoint x: 600, startPoint y: 182, endPoint x: 447, endPoint y: 168, distance: 153.7
click at [447, 168] on div ".deletable-edge-delete-btn { width: 20px; height: 20px; border: 0px solid #ffff…" at bounding box center [381, 222] width 544 height 337
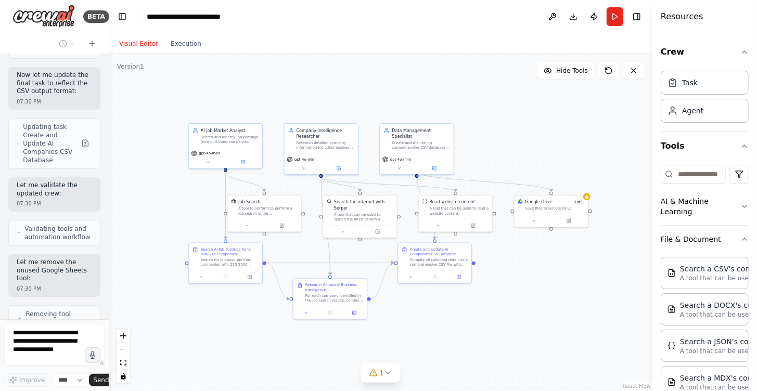
drag, startPoint x: 529, startPoint y: 285, endPoint x: 580, endPoint y: 283, distance: 51.1
click at [580, 283] on div ".deletable-edge-delete-btn { width: 20px; height: 20px; border: 0px solid #ffff…" at bounding box center [381, 222] width 544 height 337
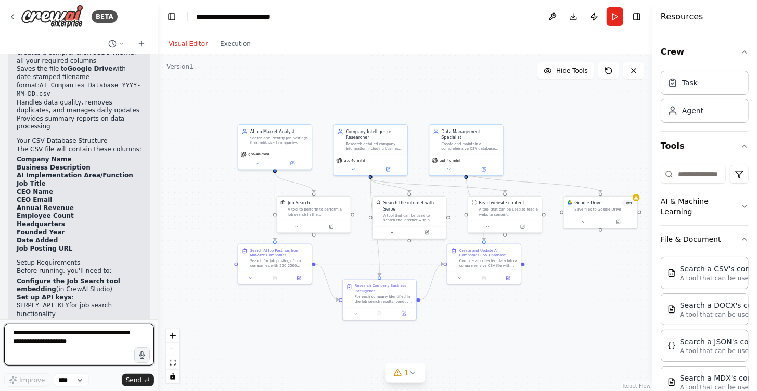
drag, startPoint x: 108, startPoint y: 224, endPoint x: 158, endPoint y: 229, distance: 50.1
click at [158, 229] on div "BETA I want to search job postings by companies with employees between 250 and …" at bounding box center [378, 195] width 757 height 391
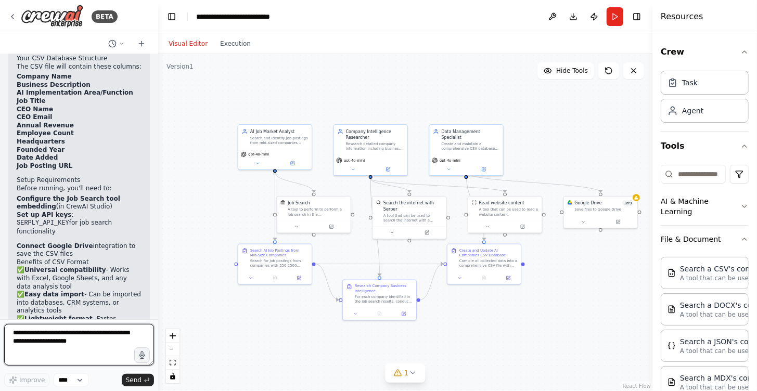
scroll to position [2217, 0]
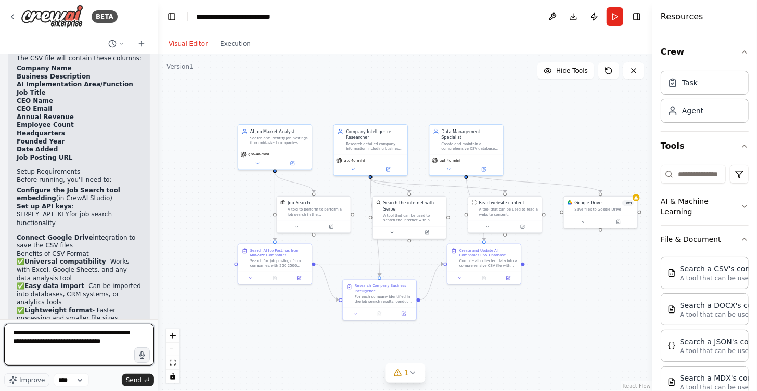
type textarea "**********"
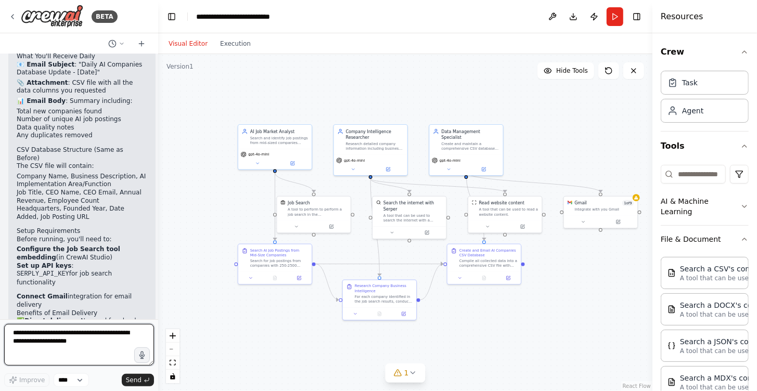
scroll to position [3276, 0]
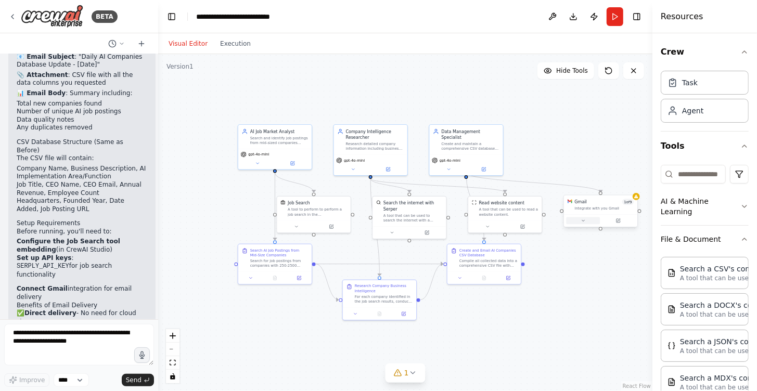
click at [583, 221] on icon at bounding box center [583, 221] width 5 height 5
click at [619, 222] on icon at bounding box center [619, 221] width 4 height 4
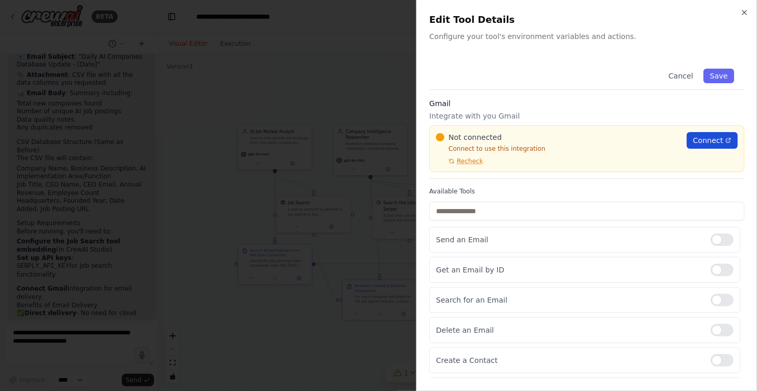
click at [700, 141] on span "Connect" at bounding box center [708, 140] width 30 height 10
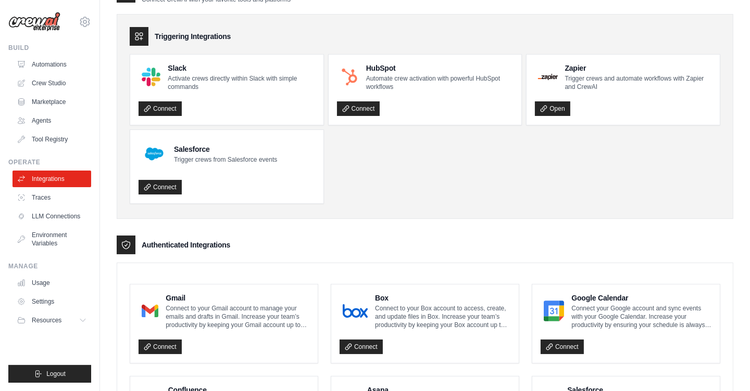
scroll to position [52, 0]
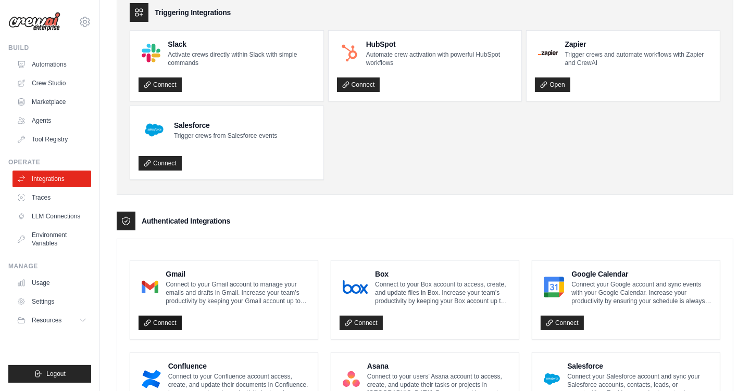
click at [161, 321] on link "Connect" at bounding box center [159, 323] width 43 height 15
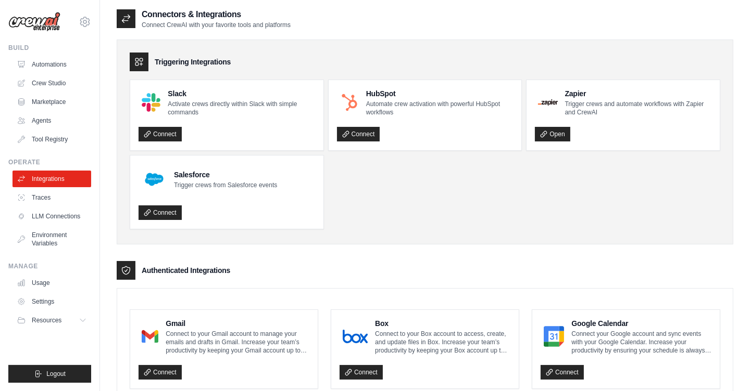
scroll to position [0, 0]
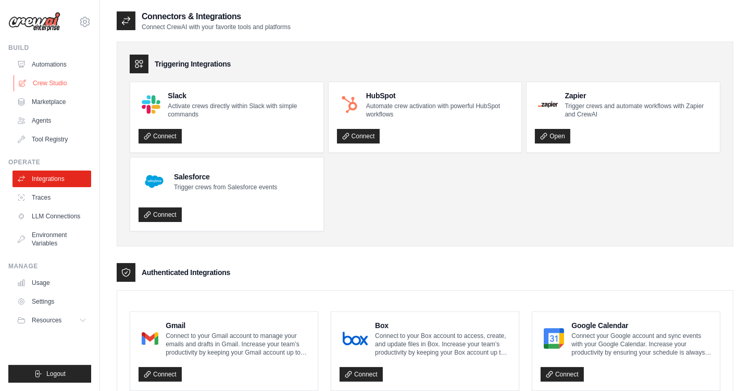
click at [49, 85] on link "Crew Studio" at bounding box center [53, 83] width 79 height 17
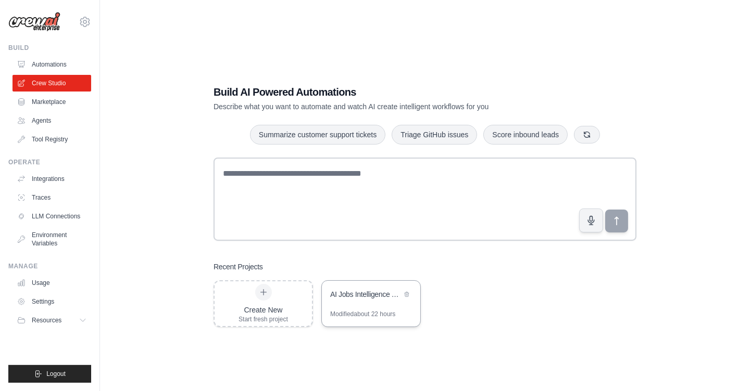
click at [379, 298] on div "AI Jobs Intelligence Tracker" at bounding box center [365, 294] width 71 height 10
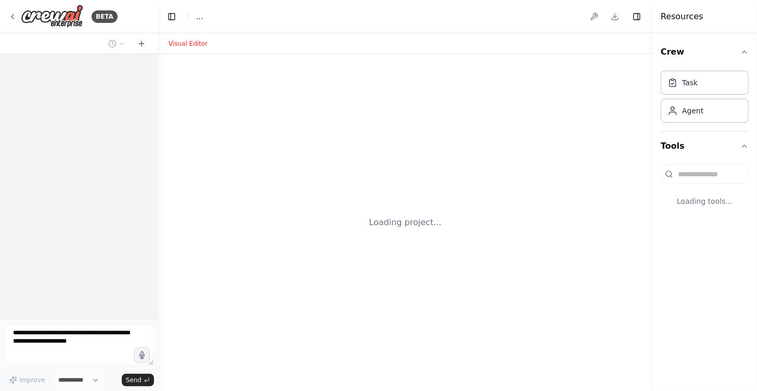
select select "****"
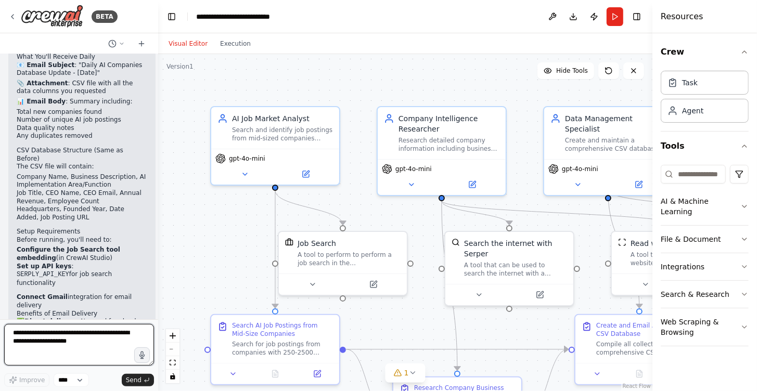
click at [69, 338] on textarea at bounding box center [79, 345] width 150 height 42
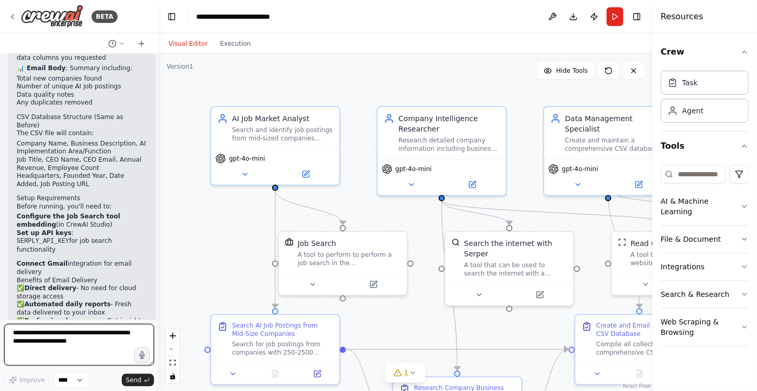
scroll to position [3276, 0]
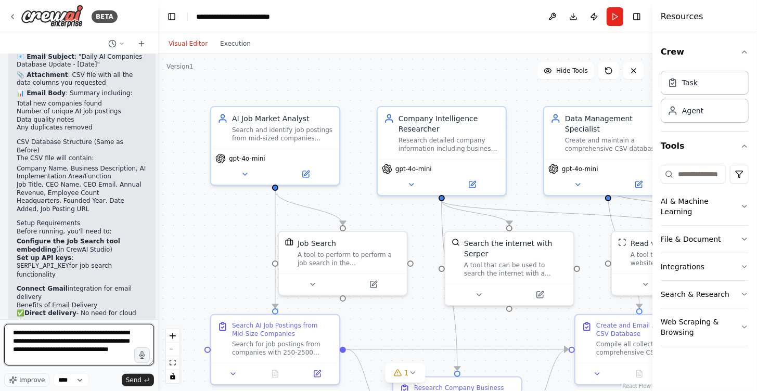
type textarea "**********"
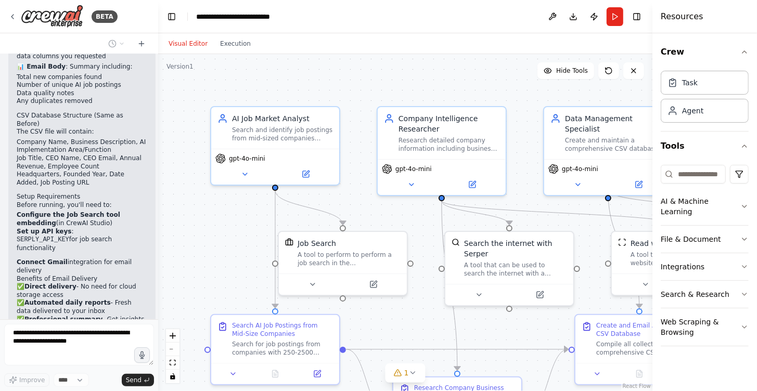
scroll to position [3362, 0]
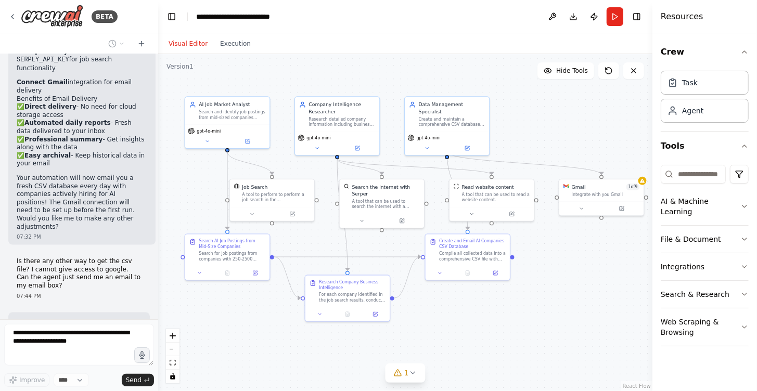
drag, startPoint x: 487, startPoint y: 127, endPoint x: 398, endPoint y: 127, distance: 89.0
click at [398, 126] on div ".deletable-edge-delete-btn { width: 20px; height: 20px; border: 0px solid #ffff…" at bounding box center [405, 222] width 494 height 337
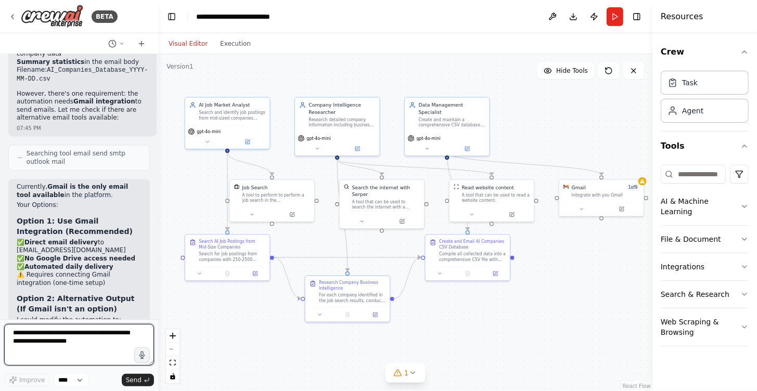
scroll to position [3935, 0]
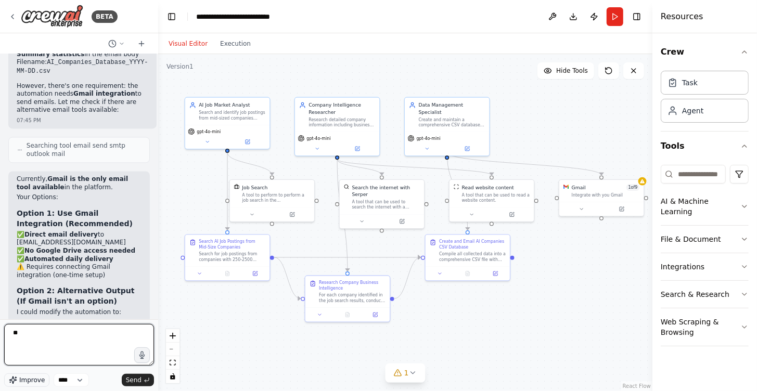
type textarea "*"
type textarea "********"
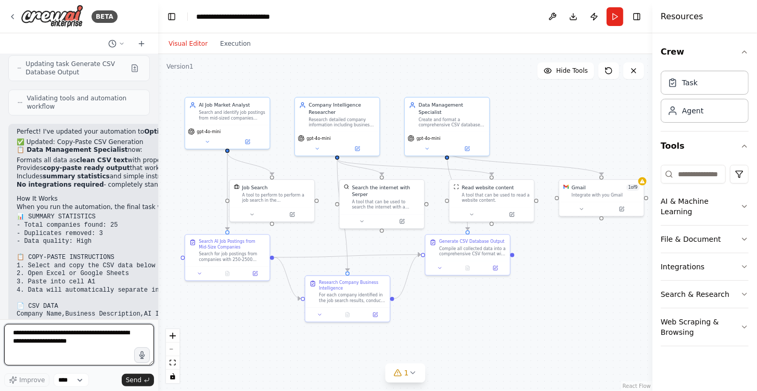
scroll to position [4482, 0]
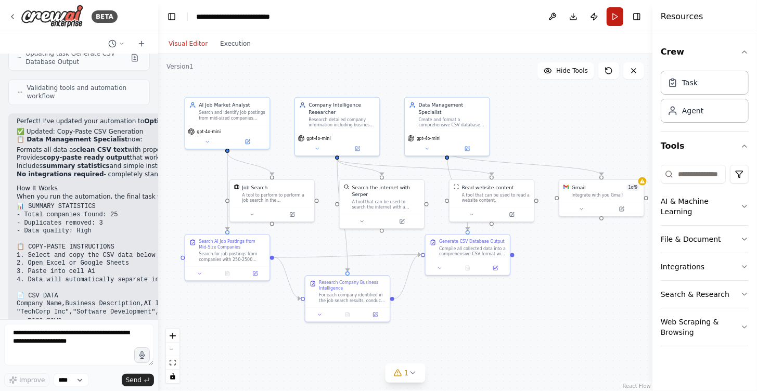
drag, startPoint x: 613, startPoint y: 17, endPoint x: 612, endPoint y: 24, distance: 8.0
click at [613, 17] on button "Run" at bounding box center [615, 16] width 17 height 19
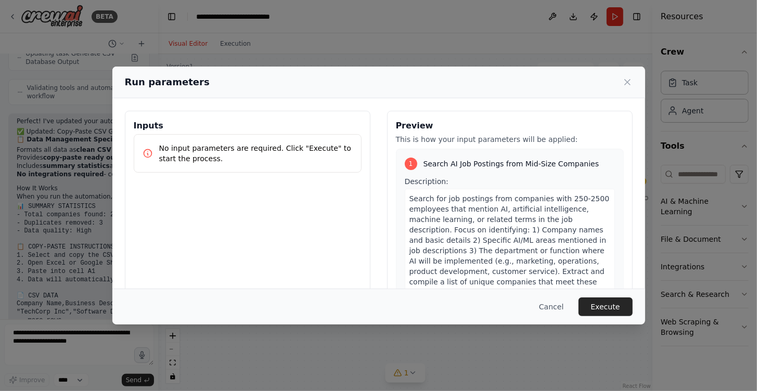
click at [605, 307] on button "Execute" at bounding box center [606, 307] width 54 height 19
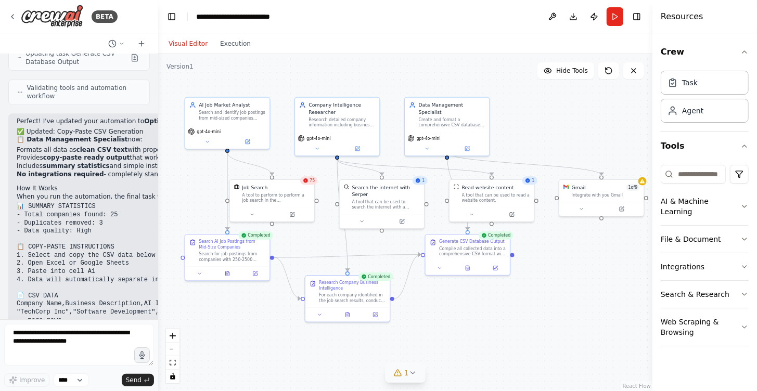
click at [411, 373] on icon at bounding box center [413, 373] width 4 height 2
click at [567, 332] on div ".deletable-edge-delete-btn { width: 20px; height: 20px; border: 0px solid #ffff…" at bounding box center [405, 222] width 494 height 337
click at [507, 329] on icon at bounding box center [511, 326] width 8 height 8
click at [33, 340] on textarea at bounding box center [79, 345] width 150 height 42
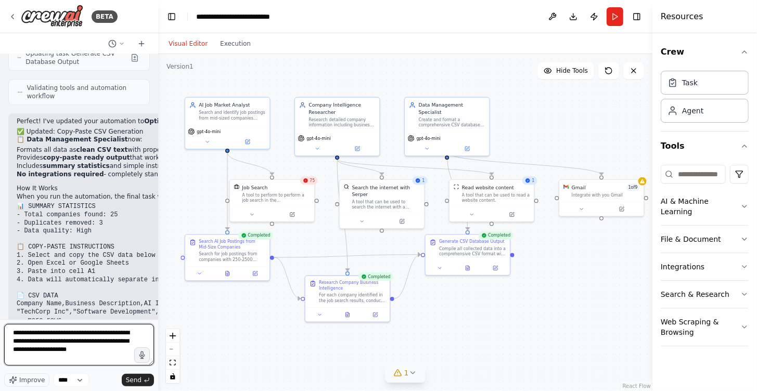
type textarea "**********"
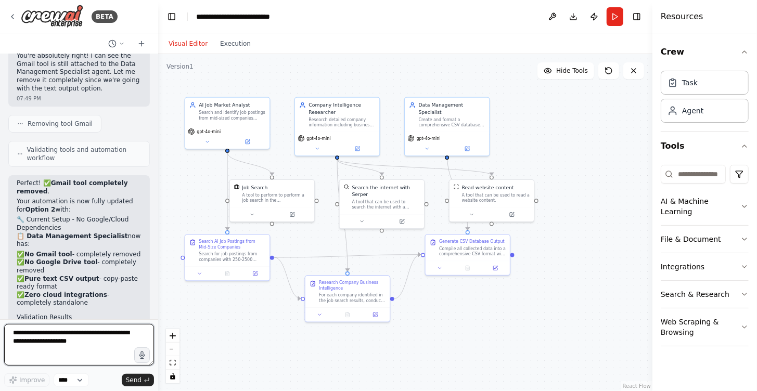
scroll to position [4965, 0]
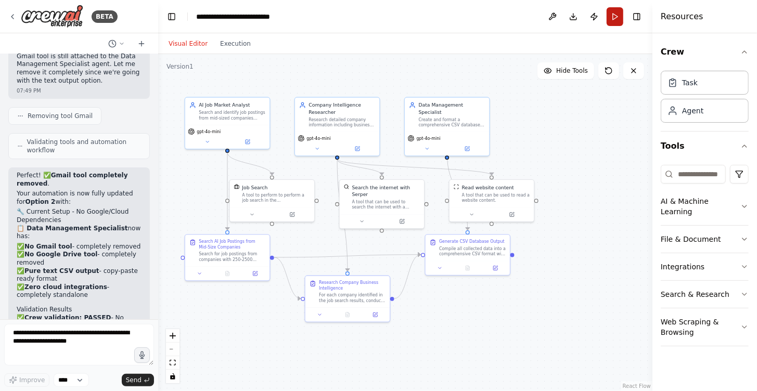
click at [618, 13] on button "Run" at bounding box center [615, 16] width 17 height 19
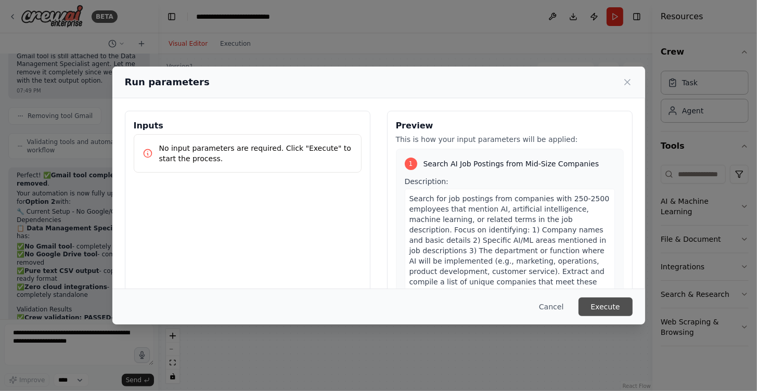
click at [603, 310] on button "Execute" at bounding box center [606, 307] width 54 height 19
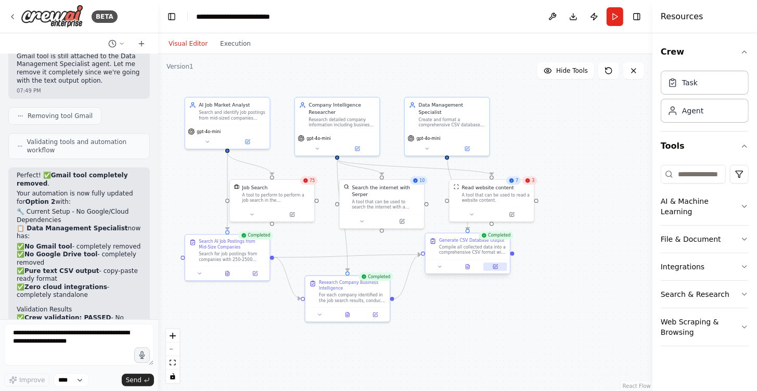
click at [497, 267] on icon at bounding box center [495, 267] width 4 height 4
click at [439, 269] on icon at bounding box center [440, 267] width 6 height 6
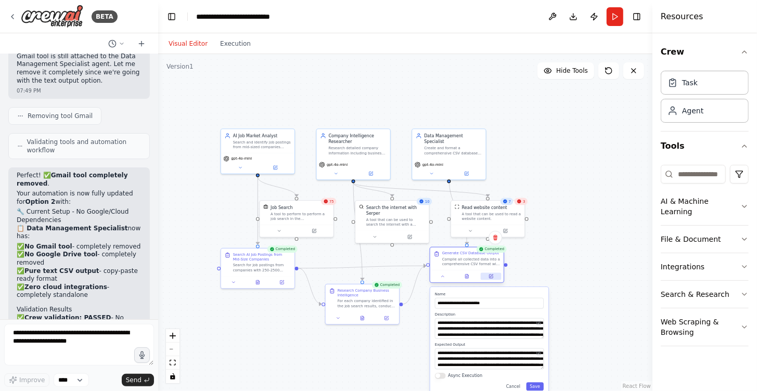
click at [491, 277] on icon at bounding box center [491, 276] width 5 height 5
click at [488, 275] on button at bounding box center [491, 276] width 20 height 7
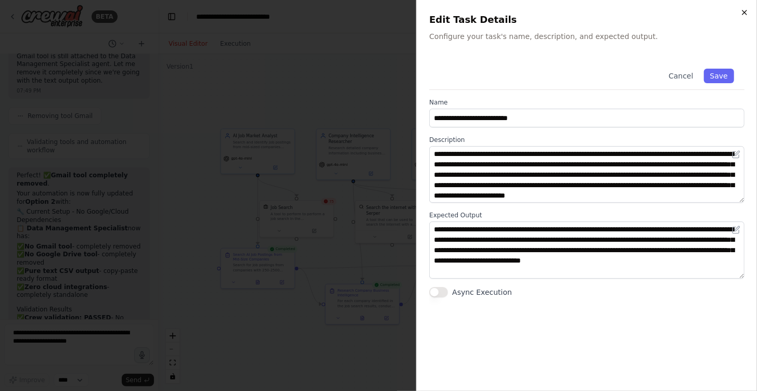
click at [743, 10] on icon "button" at bounding box center [745, 12] width 8 height 8
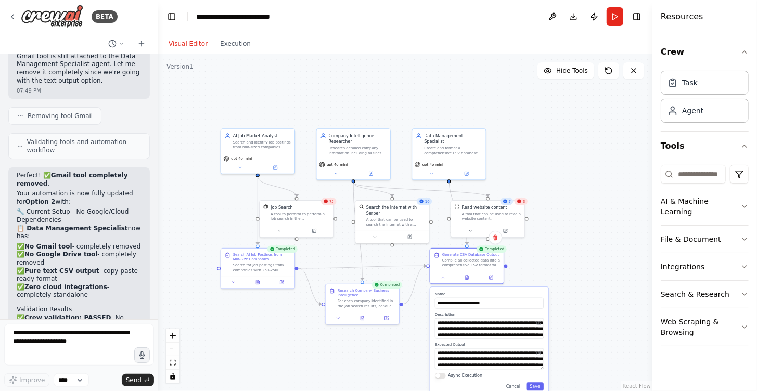
click at [575, 270] on div ".deletable-edge-delete-btn { width: 20px; height: 20px; border: 0px solid #ffff…" at bounding box center [405, 222] width 494 height 337
click at [490, 277] on icon at bounding box center [491, 277] width 4 height 4
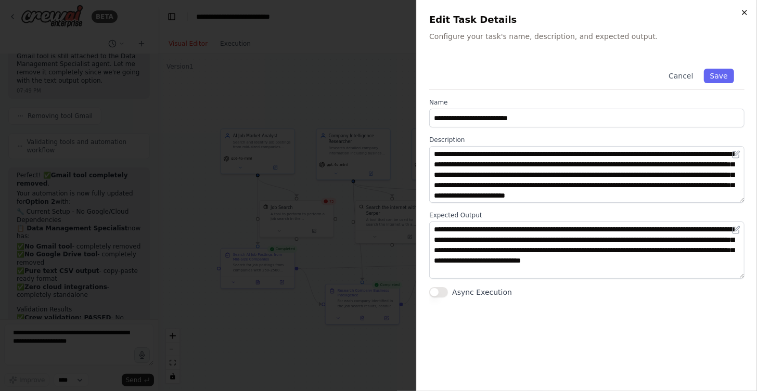
click at [743, 9] on icon "button" at bounding box center [745, 12] width 8 height 8
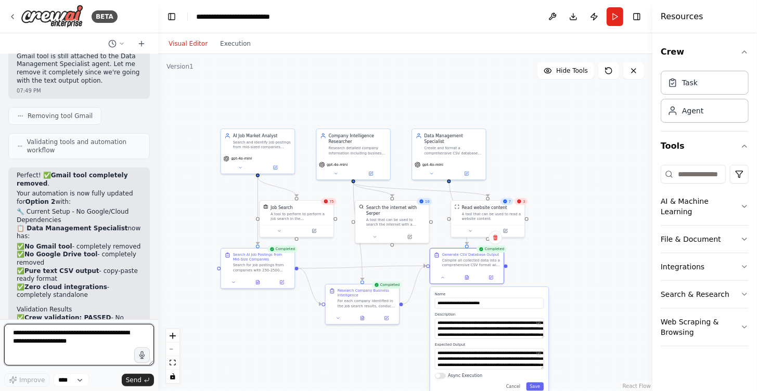
click at [28, 335] on textarea at bounding box center [79, 345] width 150 height 42
click at [694, 230] on button "File & Document" at bounding box center [705, 239] width 88 height 27
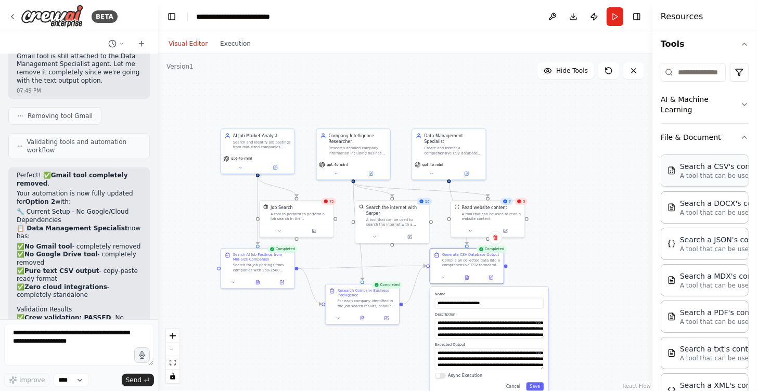
scroll to position [0, 0]
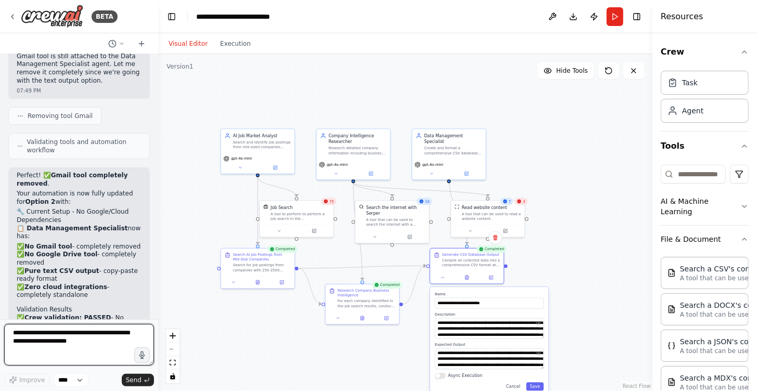
click at [31, 351] on textarea at bounding box center [79, 345] width 150 height 42
type textarea "*"
type textarea "**********"
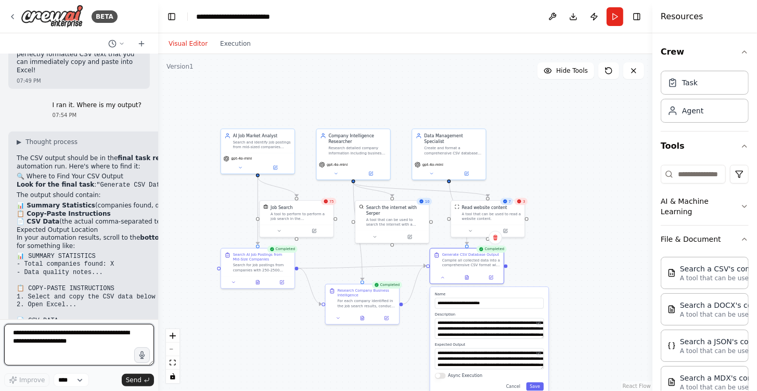
scroll to position [5341, 0]
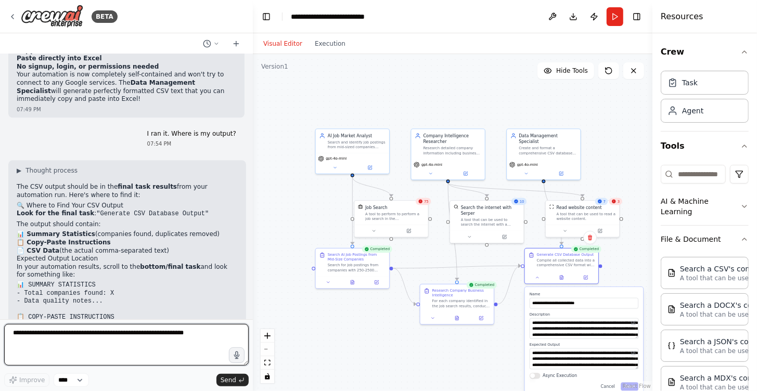
drag, startPoint x: 157, startPoint y: 163, endPoint x: 241, endPoint y: 162, distance: 83.8
click at [252, 166] on div at bounding box center [251, 195] width 4 height 391
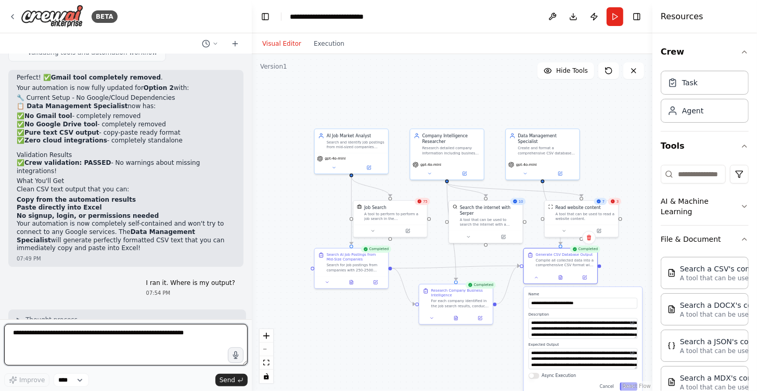
scroll to position [4004, 0]
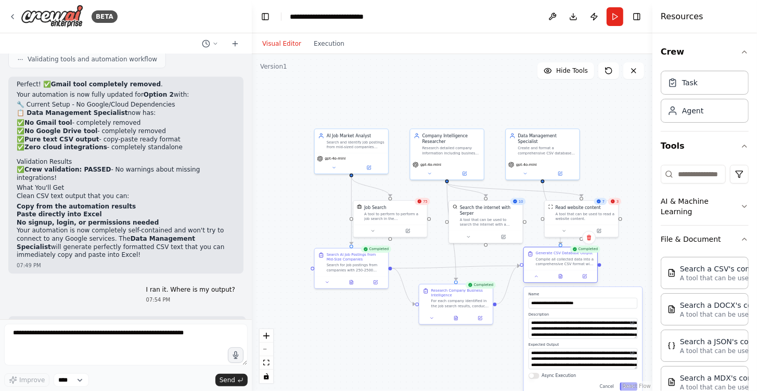
click at [586, 282] on div at bounding box center [560, 276] width 73 height 12
click at [585, 282] on div at bounding box center [560, 276] width 73 height 12
click at [537, 275] on icon at bounding box center [537, 276] width 5 height 5
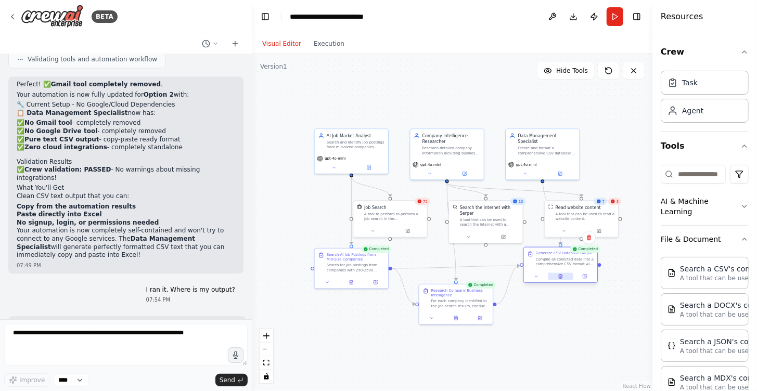
click at [560, 277] on icon at bounding box center [561, 277] width 2 height 0
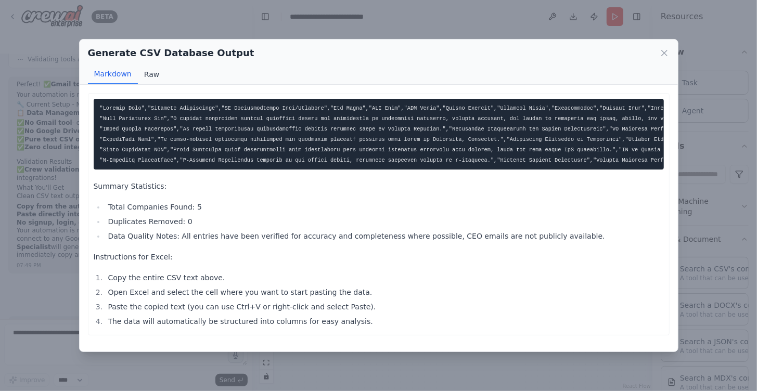
click at [146, 74] on button "Raw" at bounding box center [152, 75] width 28 height 20
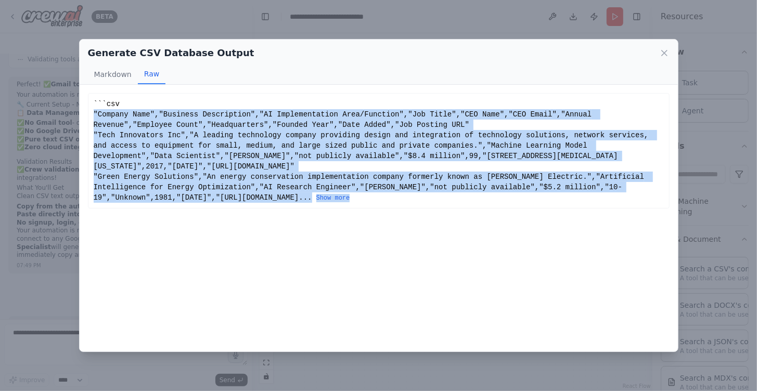
drag, startPoint x: 93, startPoint y: 114, endPoint x: 554, endPoint y: 210, distance: 471.1
click at [554, 210] on div "Summary Statistics: Total Companies Found: 5 Duplicates Removed: 0 Data Quality…" at bounding box center [379, 218] width 599 height 267
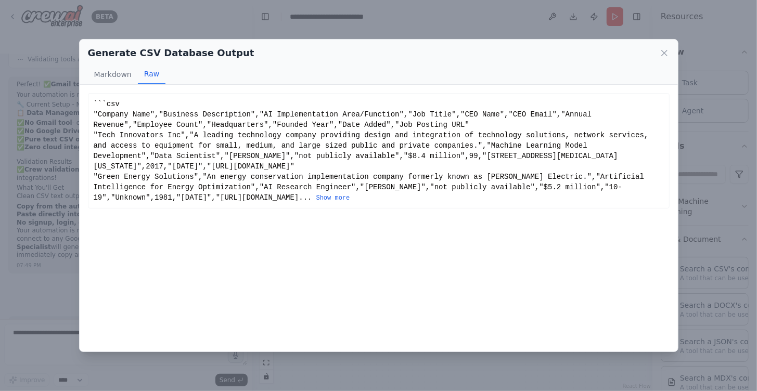
drag, startPoint x: 553, startPoint y: 210, endPoint x: 526, endPoint y: 212, distance: 27.1
click at [552, 210] on div "Summary Statistics: Total Companies Found: 5 Duplicates Removed: 0 Data Quality…" at bounding box center [379, 218] width 599 height 267
click at [350, 196] on button "Show more" at bounding box center [333, 198] width 34 height 8
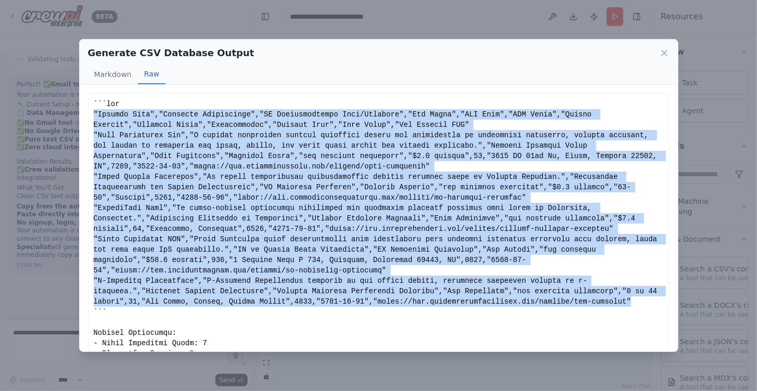
drag, startPoint x: 93, startPoint y: 110, endPoint x: 481, endPoint y: 289, distance: 428.1
click at [481, 289] on div "Show less" at bounding box center [379, 271] width 570 height 344
copy div ""Company Name","Business Description","AI Implementation Area/Function","Job Ti…"
click at [117, 75] on button "Markdown" at bounding box center [113, 75] width 50 height 20
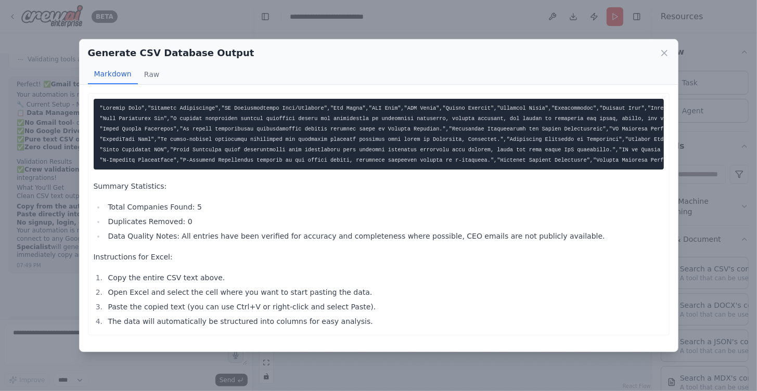
copy div ""Company Name","Business Description","AI Implementation Area/Function","Job Ti…"
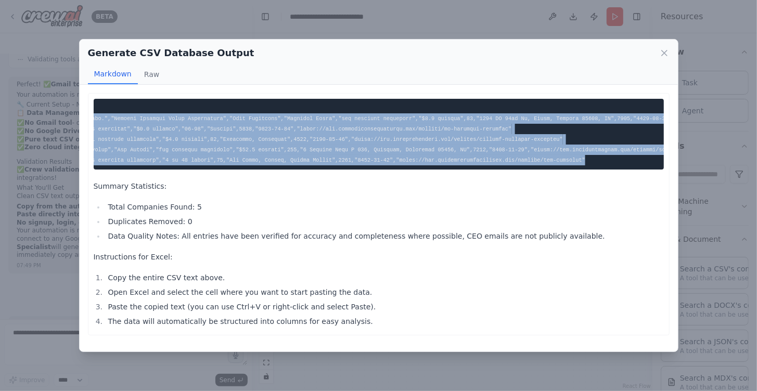
scroll to position [0, 763]
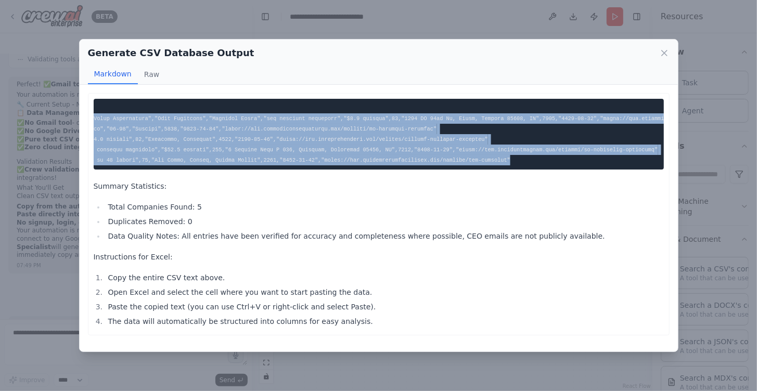
drag, startPoint x: 99, startPoint y: 106, endPoint x: 693, endPoint y: 170, distance: 597.3
click at [693, 170] on div "Generate CSV Database Output Markdown Raw Summary Statistics: Total Companies F…" at bounding box center [378, 195] width 757 height 391
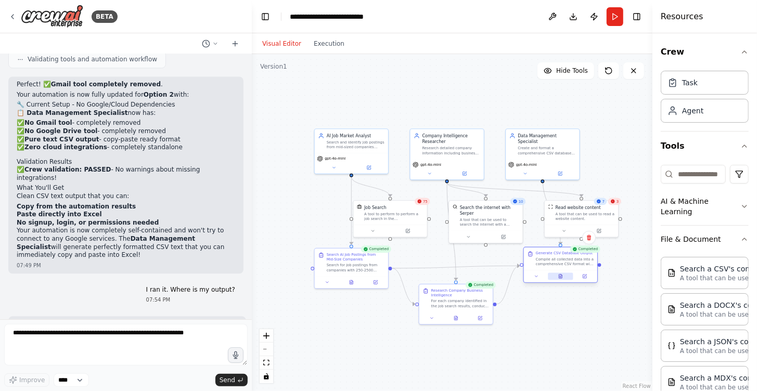
click at [562, 277] on icon at bounding box center [560, 277] width 3 height 4
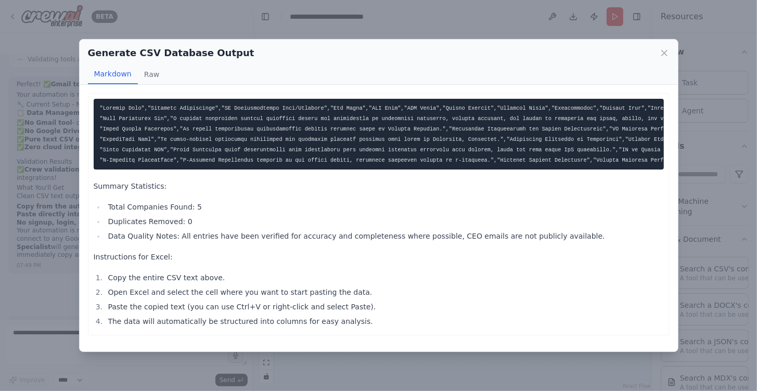
copy code ""Company Name","Business Description","AI Implementation Area/Function","Job Ti…"
click at [356, 277] on div "Summary Statistics: Total Companies Found: 5 Duplicates Removed: 0 Data Quality…" at bounding box center [379, 213] width 570 height 229
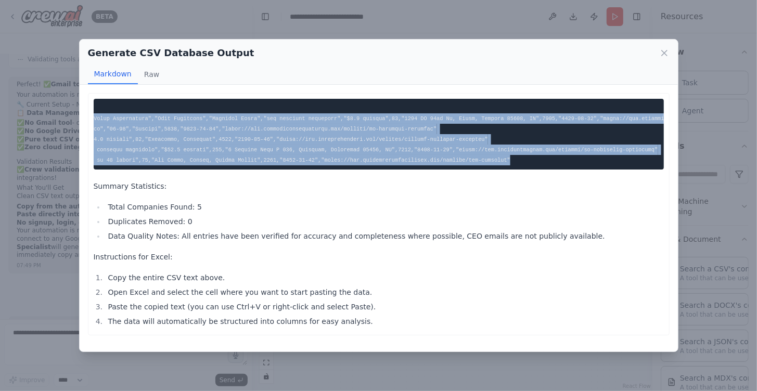
drag, startPoint x: 99, startPoint y: 106, endPoint x: 661, endPoint y: 172, distance: 566.0
click at [662, 170] on pre at bounding box center [379, 134] width 570 height 71
copy code ""Company Name","Business Description","AI Implementation Area/Function","Job Ti…"
click at [489, 151] on code at bounding box center [57, 134] width 1440 height 58
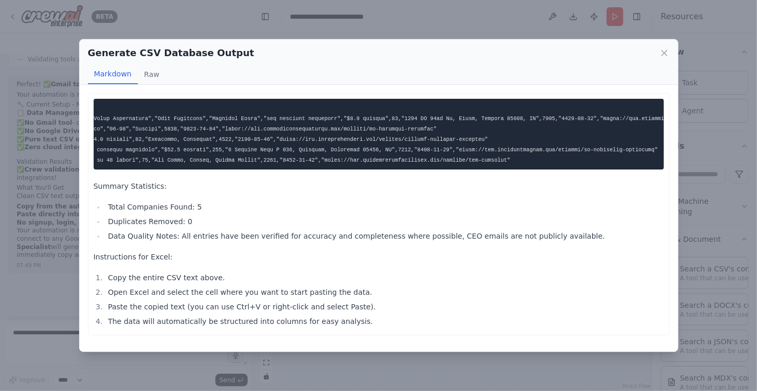
click at [483, 240] on li "Data Quality Notes: All entries have been verified for accuracy and completenes…" at bounding box center [384, 236] width 559 height 12
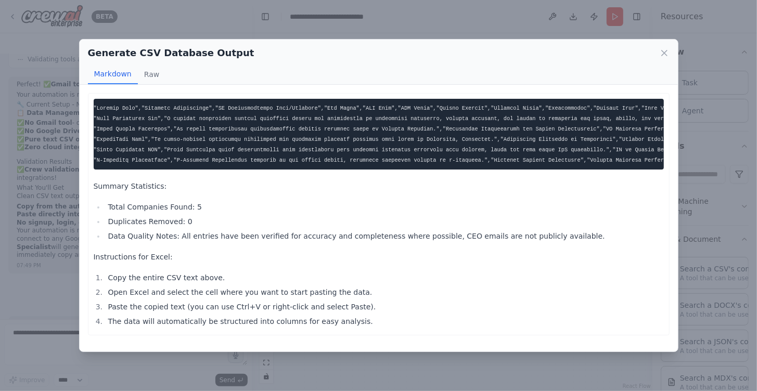
scroll to position [0, 0]
click at [104, 112] on pre at bounding box center [379, 134] width 570 height 71
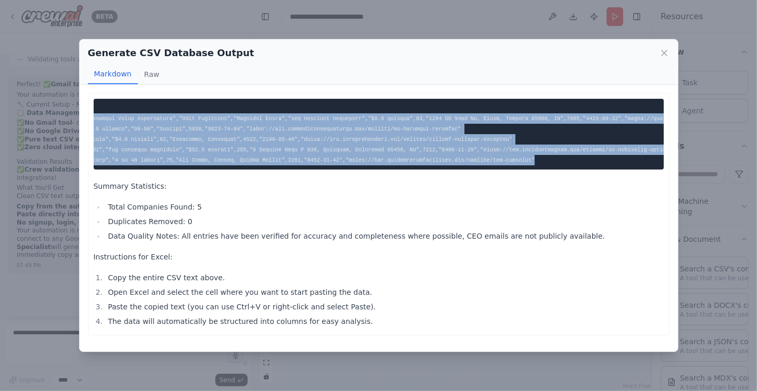
scroll to position [0, 763]
drag, startPoint x: 99, startPoint y: 106, endPoint x: 667, endPoint y: 160, distance: 570.9
click at [667, 160] on div "Summary Statistics: Total Companies Found: 5 Duplicates Removed: 0 Data Quality…" at bounding box center [379, 214] width 582 height 243
copy code ""Company Name","Business Description","AI Implementation Area/Function","Job Ti…"
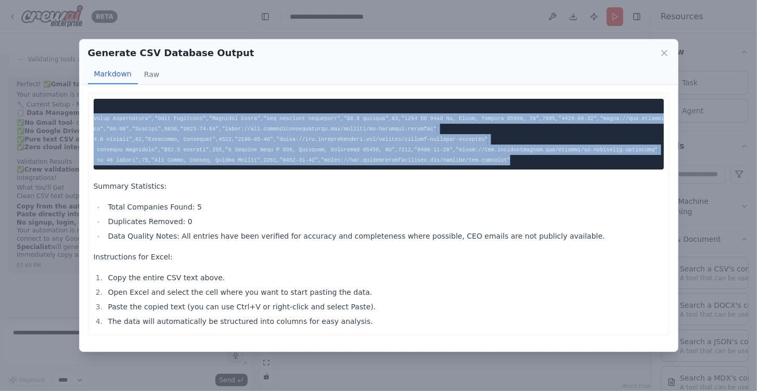
copy code ""Company Name","Business Description","AI Implementation Area/Function","Job Ti…"
click at [665, 52] on icon at bounding box center [664, 52] width 5 height 5
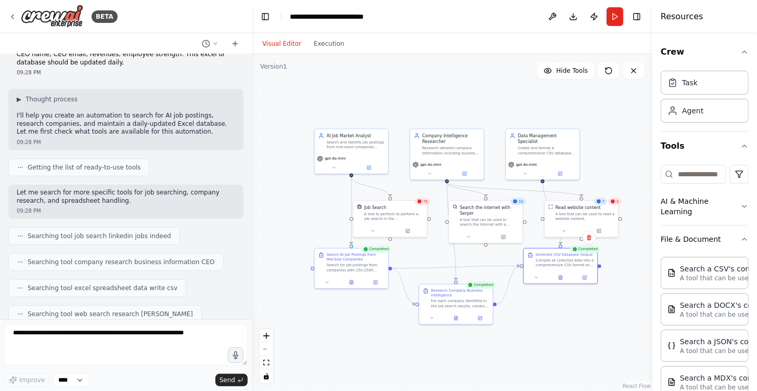
scroll to position [0, 0]
